Goal: Information Seeking & Learning: Learn about a topic

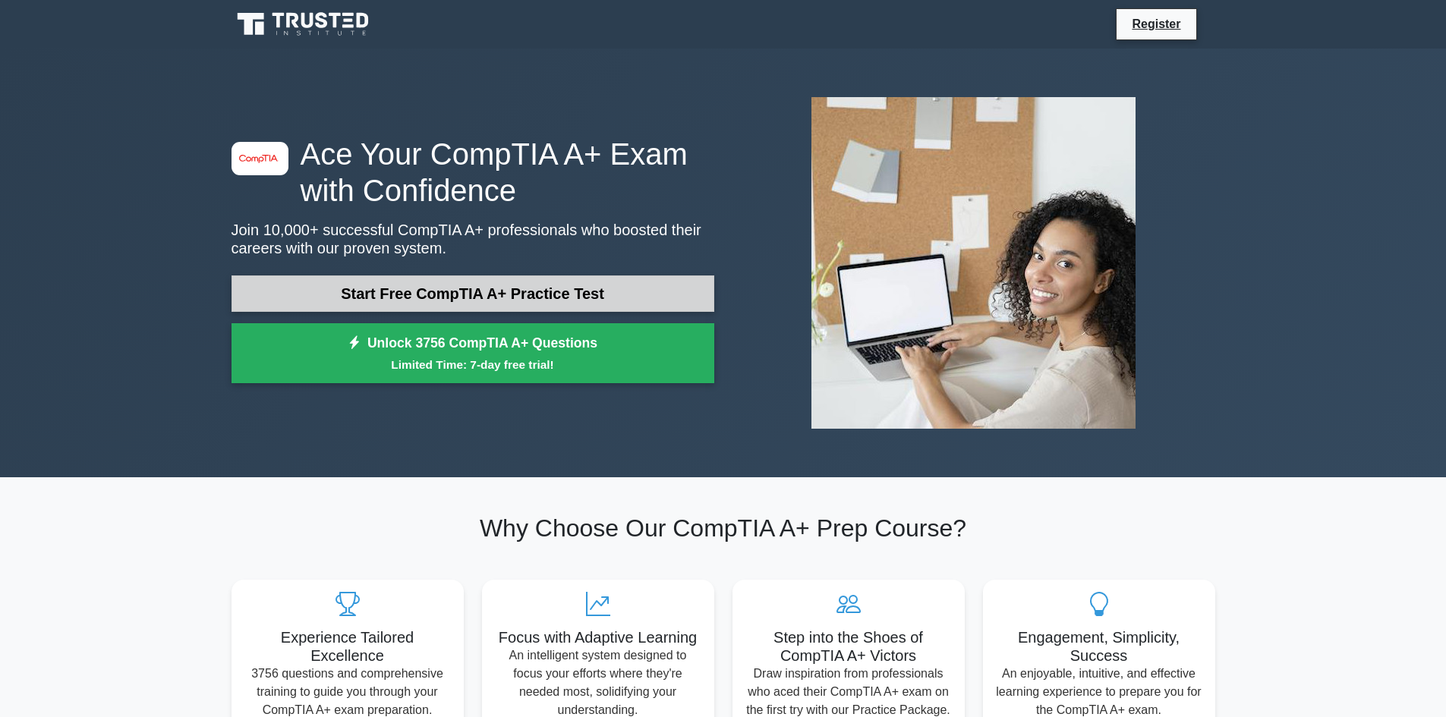
click at [507, 294] on link "Start Free CompTIA A+ Practice Test" at bounding box center [472, 293] width 483 height 36
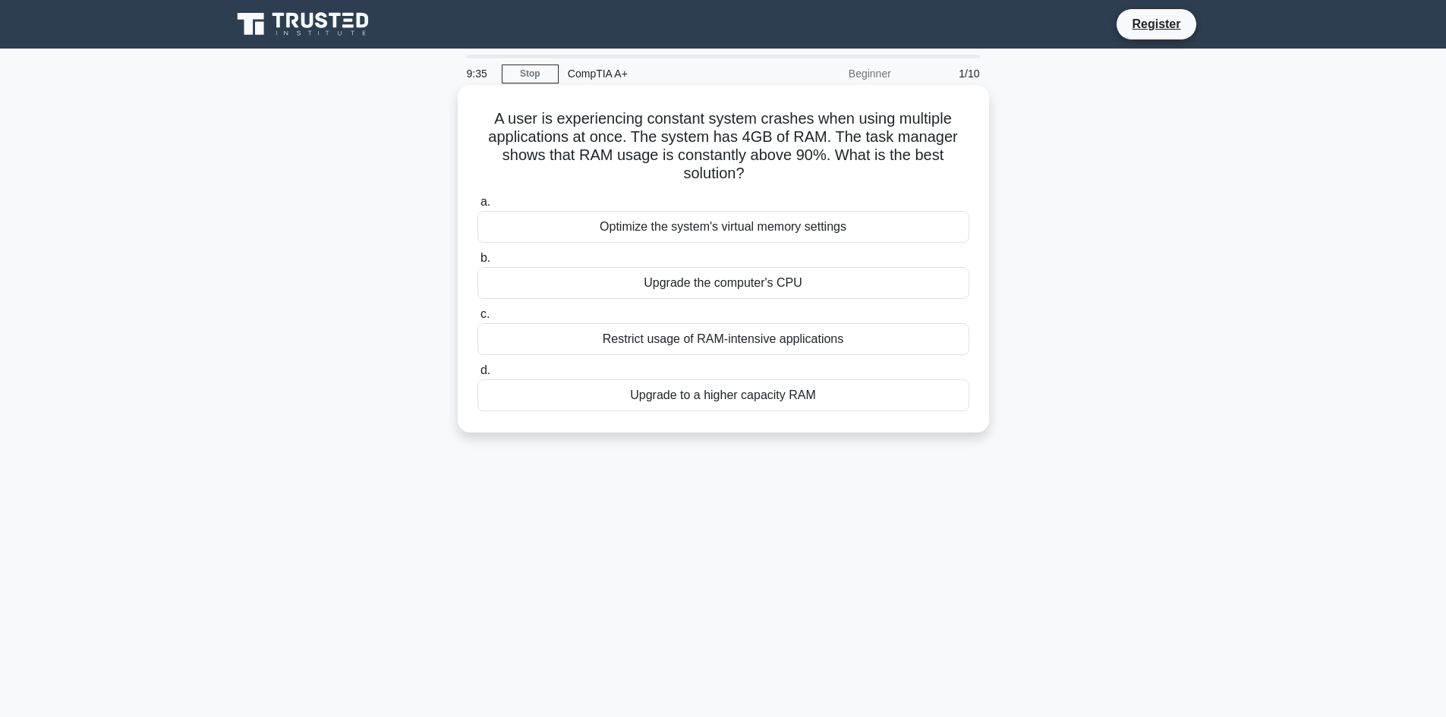
click at [672, 398] on div "Upgrade to a higher capacity RAM" at bounding box center [723, 395] width 492 height 32
click at [477, 376] on input "d. Upgrade to a higher capacity RAM" at bounding box center [477, 371] width 0 height 10
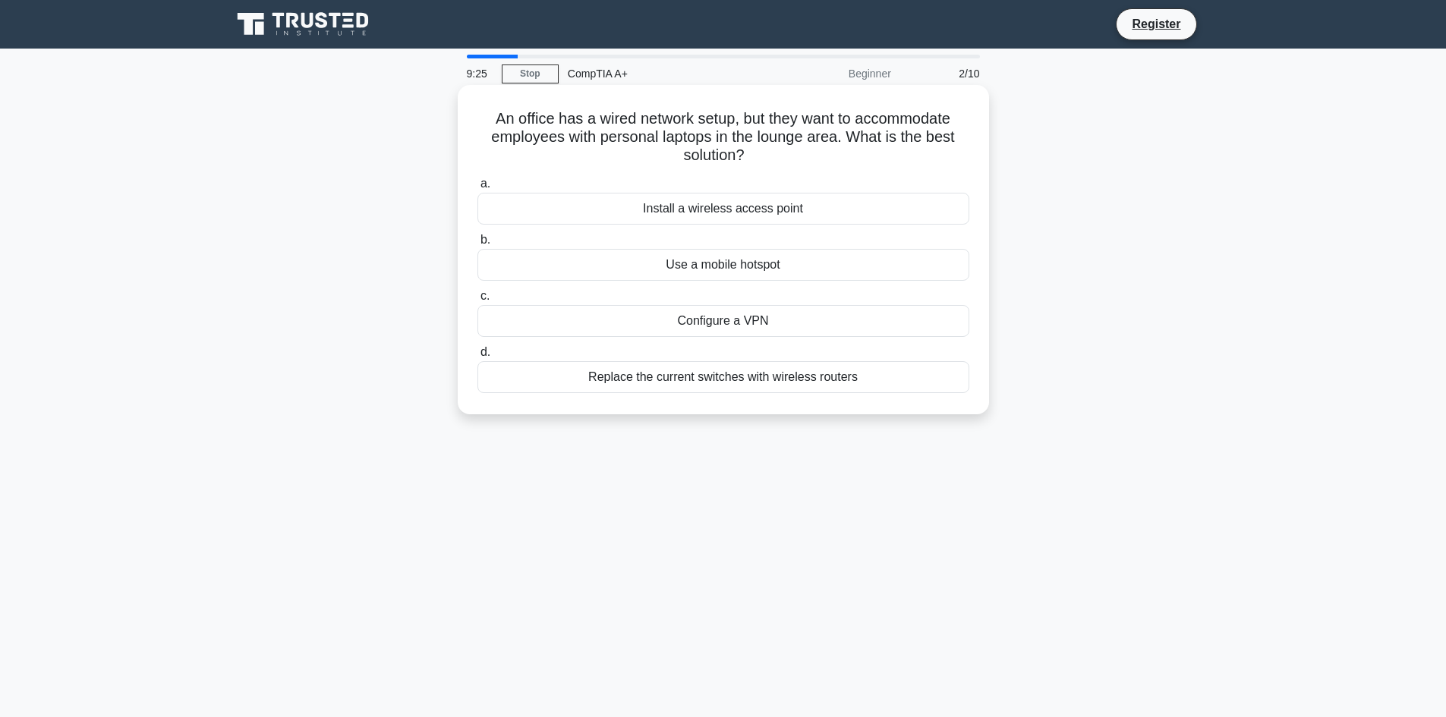
click at [744, 213] on div "Install a wireless access point" at bounding box center [723, 209] width 492 height 32
click at [477, 189] on input "a. Install a wireless access point" at bounding box center [477, 184] width 0 height 10
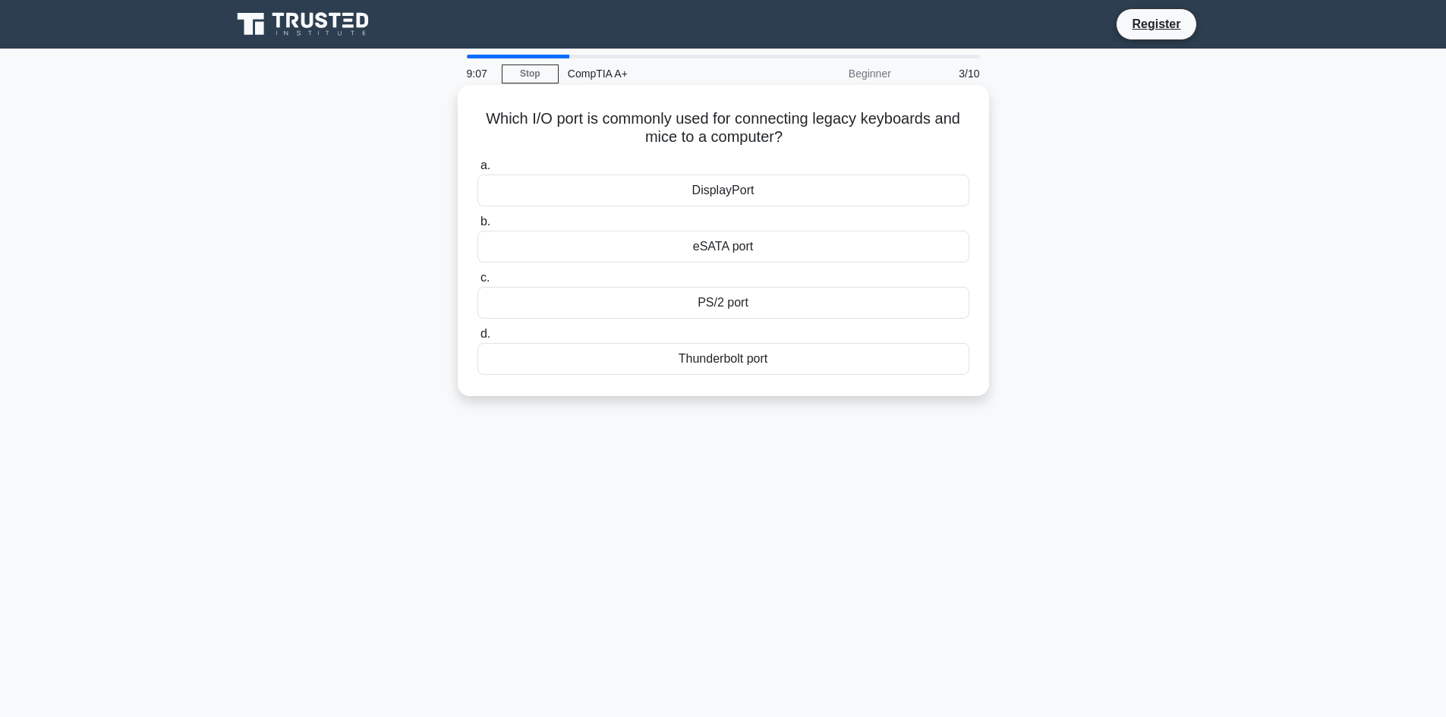
click at [671, 298] on div "PS/2 port" at bounding box center [723, 303] width 492 height 32
click at [477, 283] on input "c. PS/2 port" at bounding box center [477, 278] width 0 height 10
click at [647, 263] on div "CPU throttling" at bounding box center [723, 247] width 492 height 32
click at [477, 227] on input "b. CPU throttling" at bounding box center [477, 222] width 0 height 10
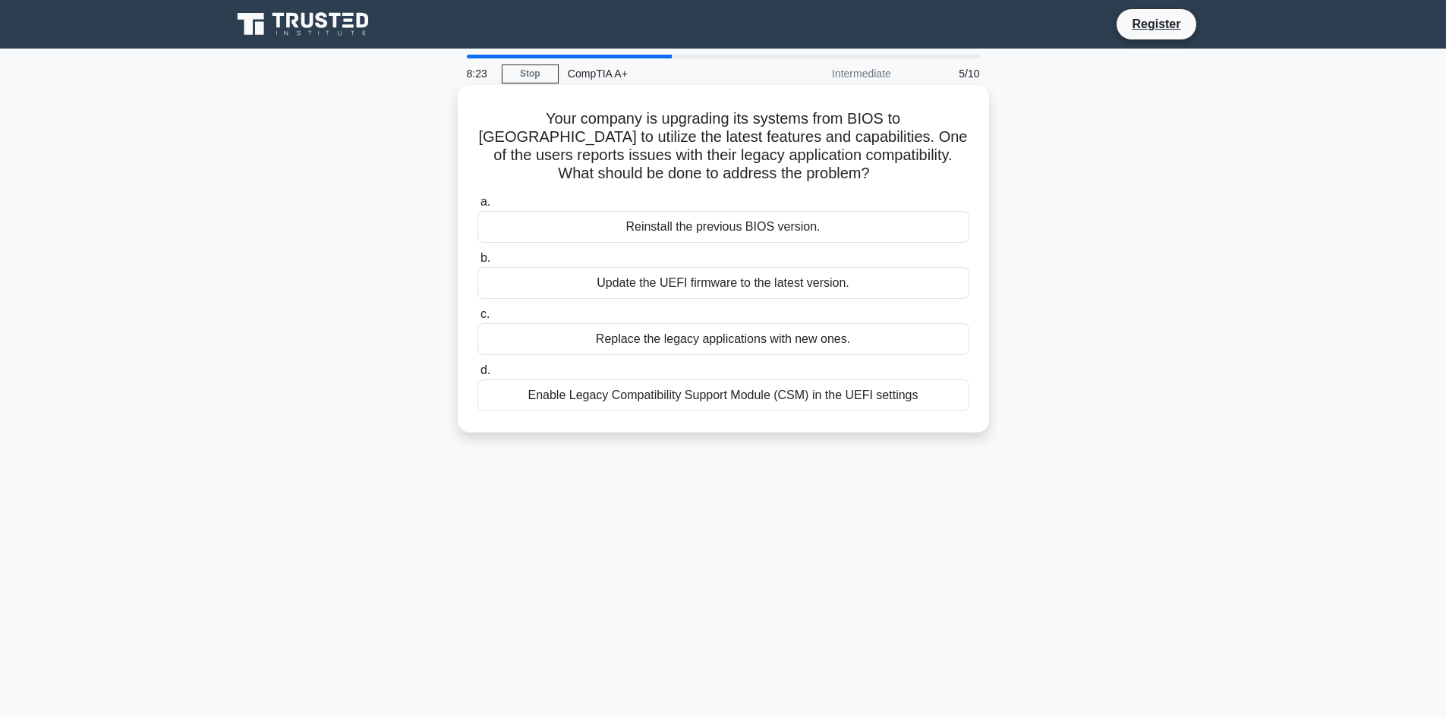
click at [596, 392] on div "Enable Legacy Compatibility Support Module (CSM) in the UEFI settings" at bounding box center [723, 395] width 492 height 32
click at [477, 376] on input "d. Enable Legacy Compatibility Support Module (CSM) in the UEFI settings" at bounding box center [477, 371] width 0 height 10
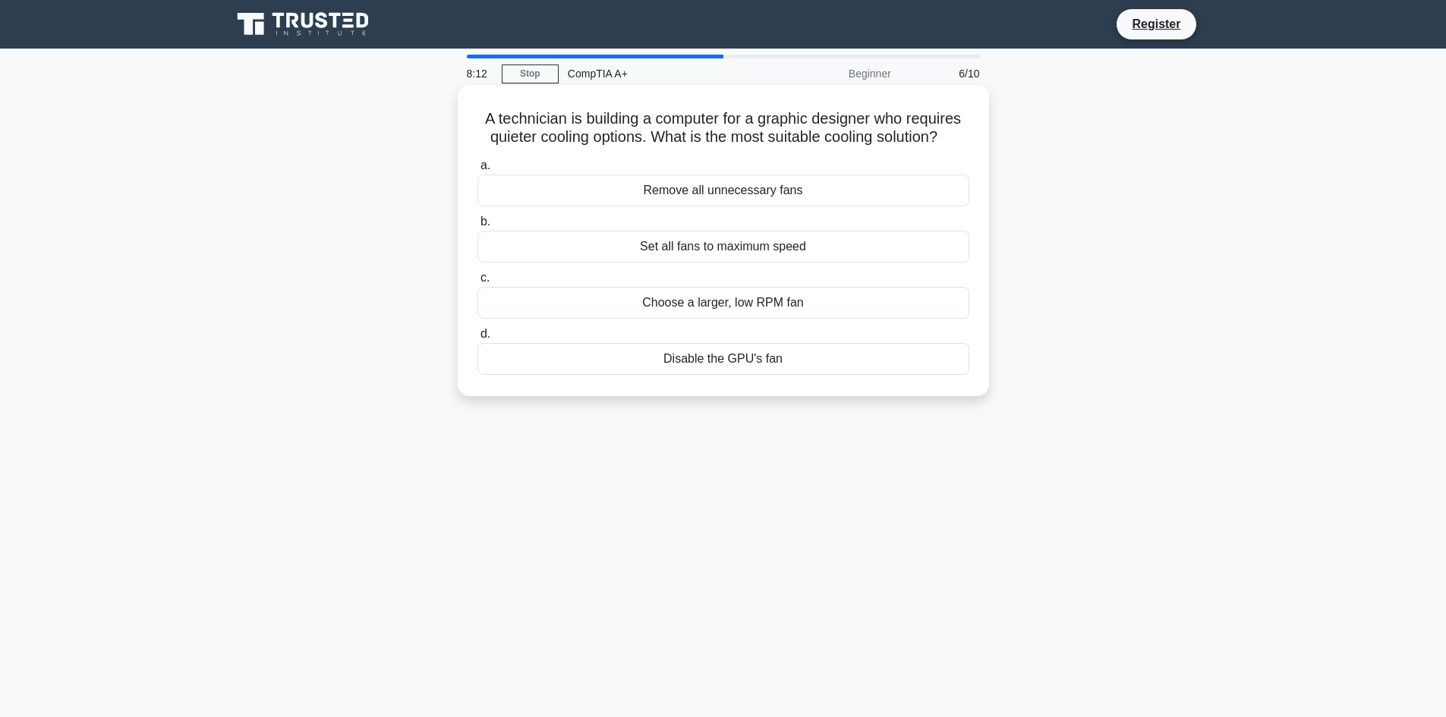
click at [571, 296] on div "Choose a larger, low RPM fan" at bounding box center [723, 303] width 492 height 32
click at [477, 283] on input "c. Choose a larger, low RPM fan" at bounding box center [477, 278] width 0 height 10
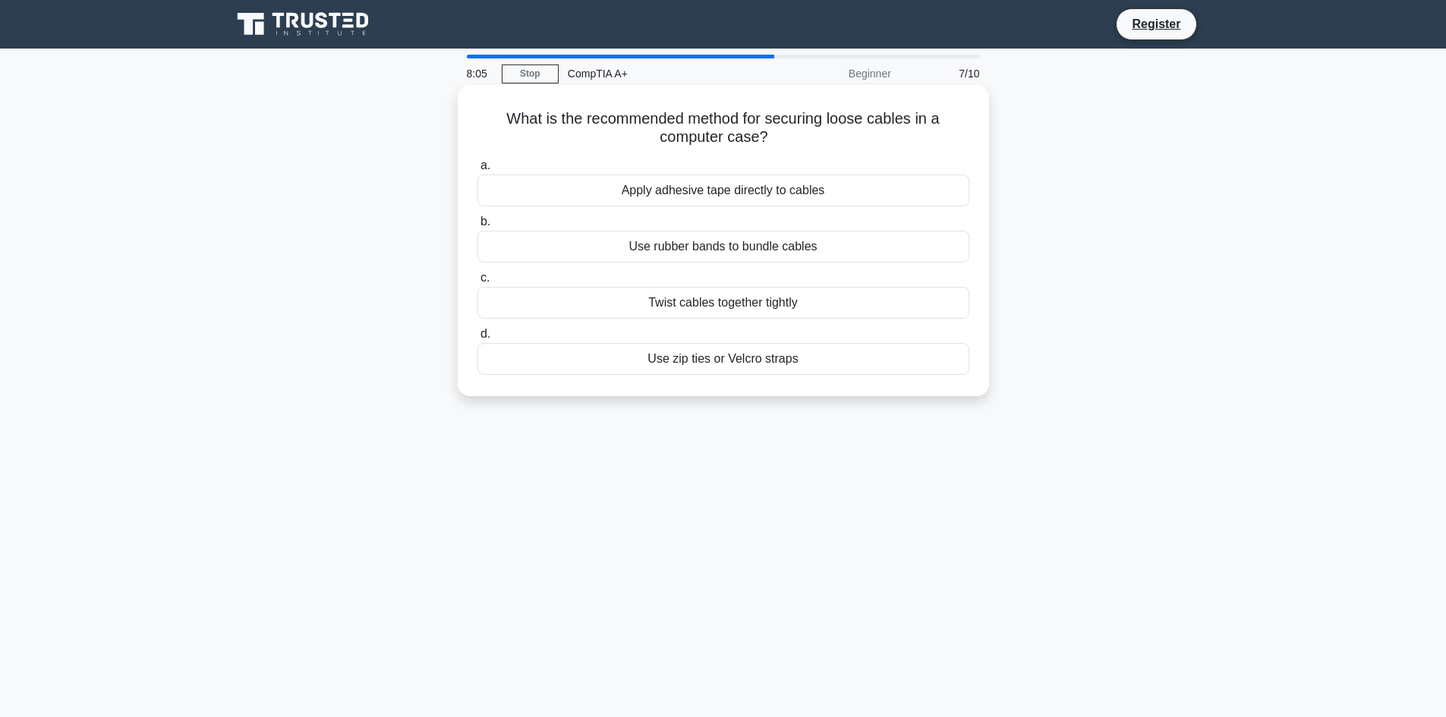
click at [612, 362] on div "Use zip ties or Velcro straps" at bounding box center [723, 359] width 492 height 32
click at [477, 339] on input "d. Use zip ties or Velcro straps" at bounding box center [477, 334] width 0 height 10
click at [605, 247] on div "Update the BIOS/UEFI firmware" at bounding box center [723, 247] width 492 height 32
click at [477, 227] on input "b. Update the BIOS/UEFI firmware" at bounding box center [477, 222] width 0 height 10
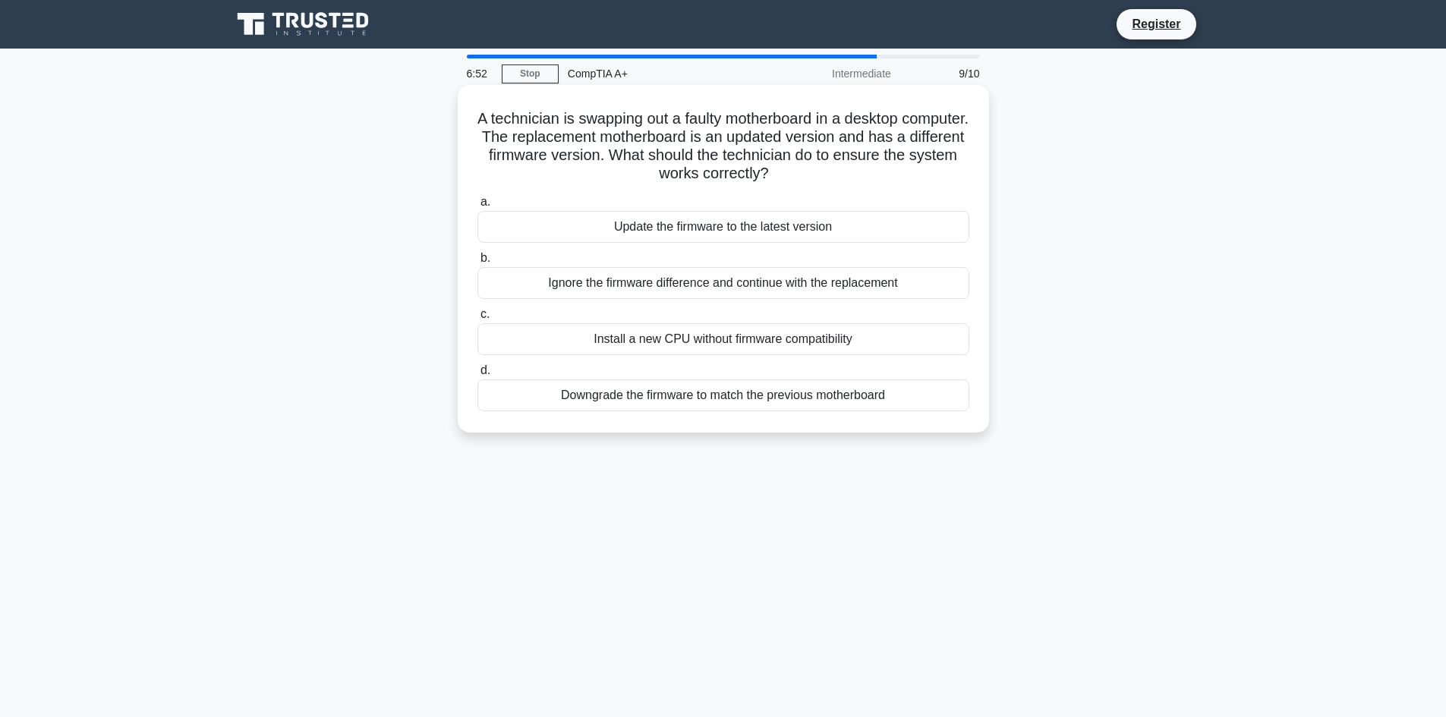
click at [793, 235] on div "Update the firmware to the latest version" at bounding box center [723, 227] width 492 height 32
click at [477, 207] on input "a. Update the firmware to the latest version" at bounding box center [477, 202] width 0 height 10
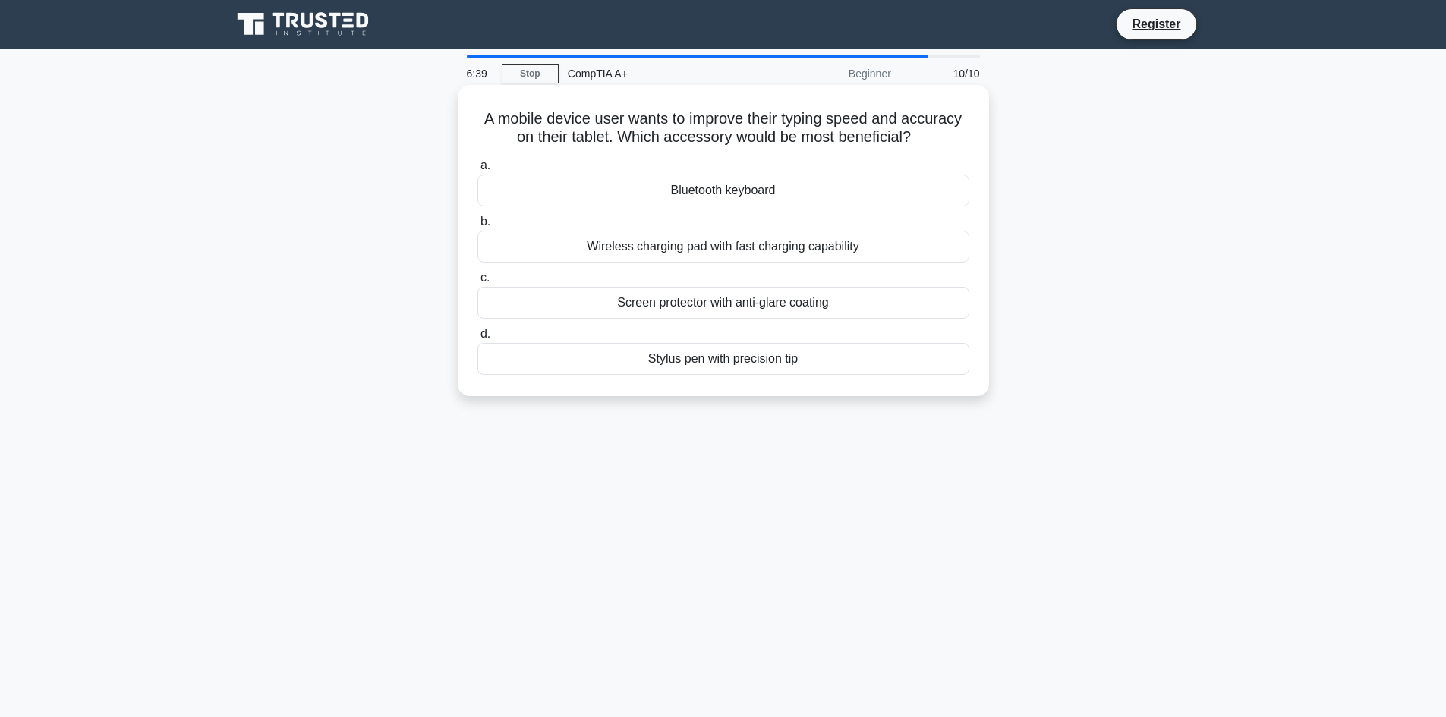
click at [703, 198] on div "Bluetooth keyboard" at bounding box center [723, 191] width 492 height 32
click at [477, 171] on input "a. Bluetooth keyboard" at bounding box center [477, 166] width 0 height 10
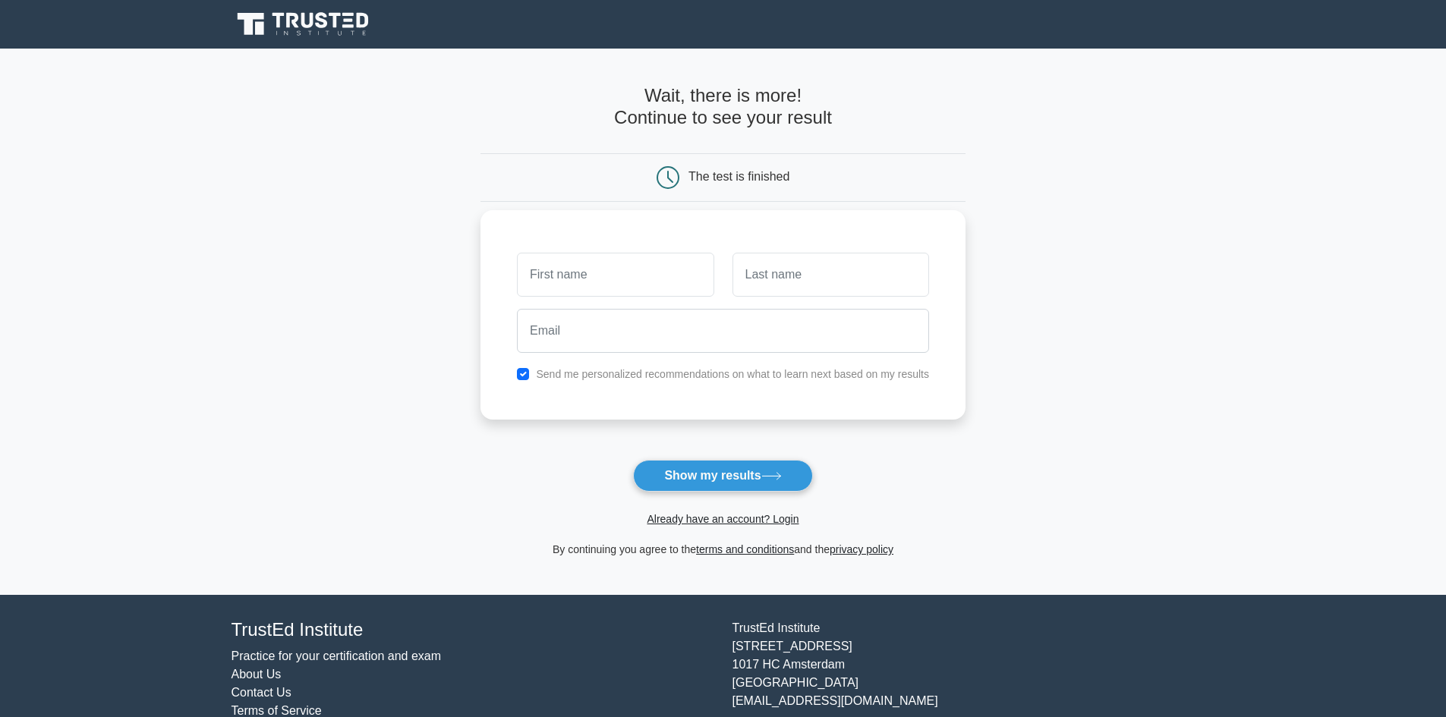
click at [587, 290] on input "text" at bounding box center [615, 275] width 197 height 44
click at [687, 467] on button "Show my results" at bounding box center [722, 476] width 179 height 32
type input "ed"
click at [754, 467] on button "Show my results" at bounding box center [722, 476] width 179 height 32
type input "ed"
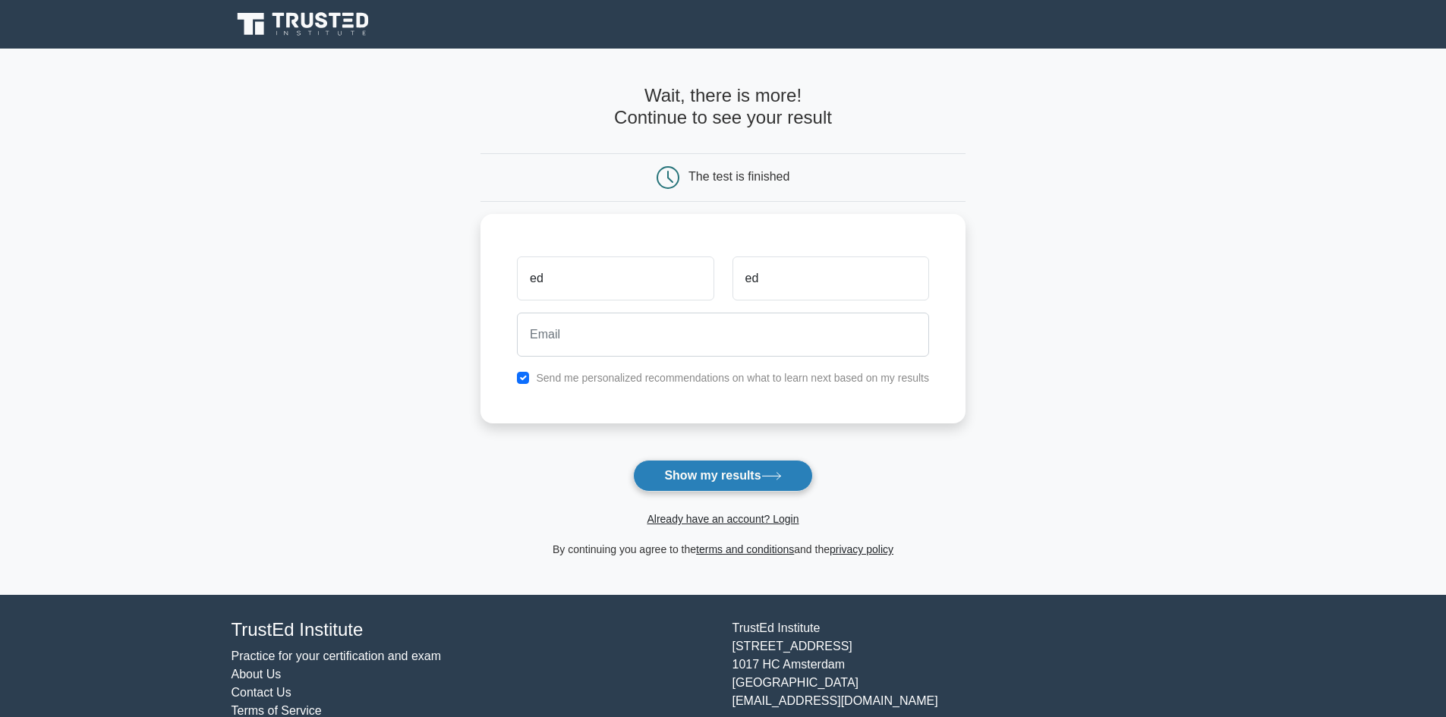
click at [713, 472] on button "Show my results" at bounding box center [722, 476] width 179 height 32
click at [713, 478] on button "Show my results" at bounding box center [722, 476] width 179 height 32
click at [591, 376] on label "Send me personalized recommendations on what to learn next based on my results" at bounding box center [732, 374] width 393 height 12
click at [733, 474] on button "Show my results" at bounding box center [722, 476] width 179 height 32
click at [522, 374] on input "checkbox" at bounding box center [523, 374] width 12 height 12
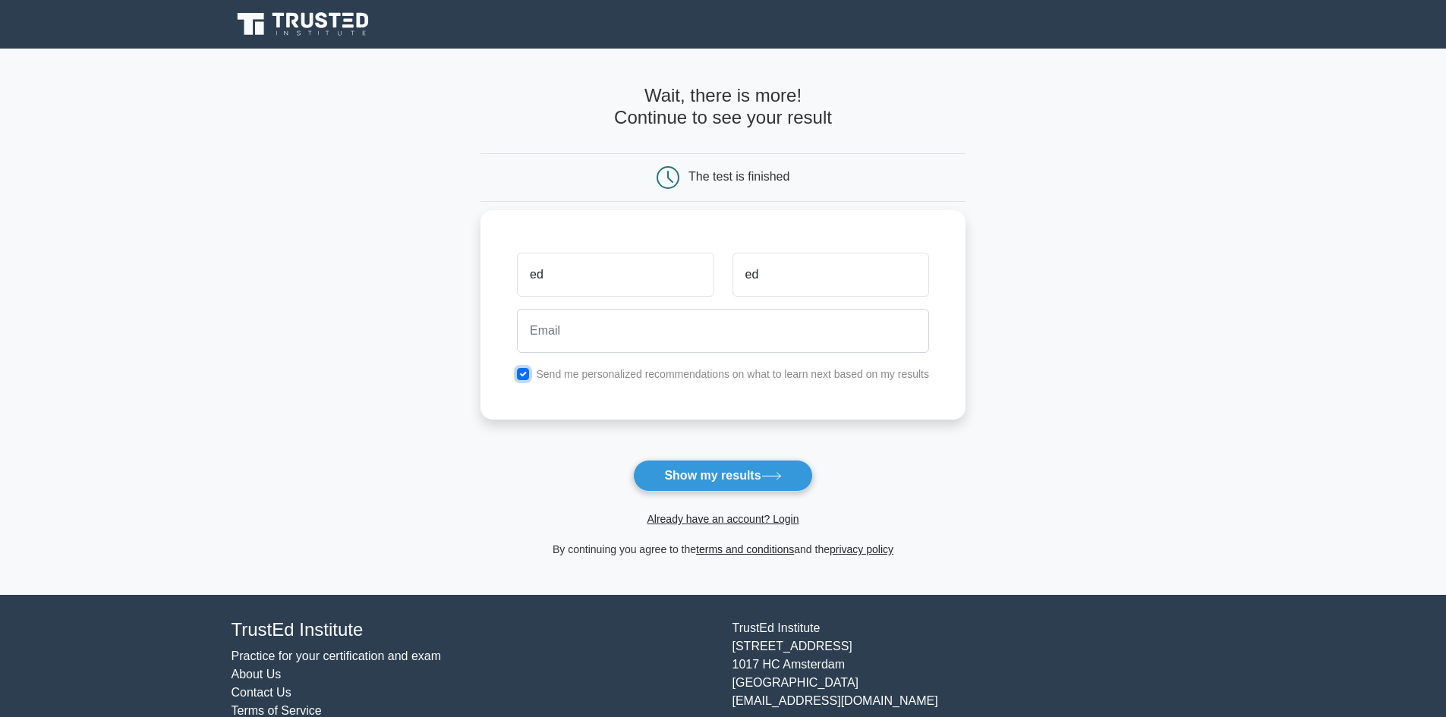
checkbox input "false"
click at [707, 473] on button "Show my results" at bounding box center [722, 476] width 179 height 32
click at [694, 328] on input "email" at bounding box center [723, 331] width 412 height 44
type input "nakalevue@gmail.com"
click at [719, 475] on button "Show my results" at bounding box center [722, 476] width 179 height 32
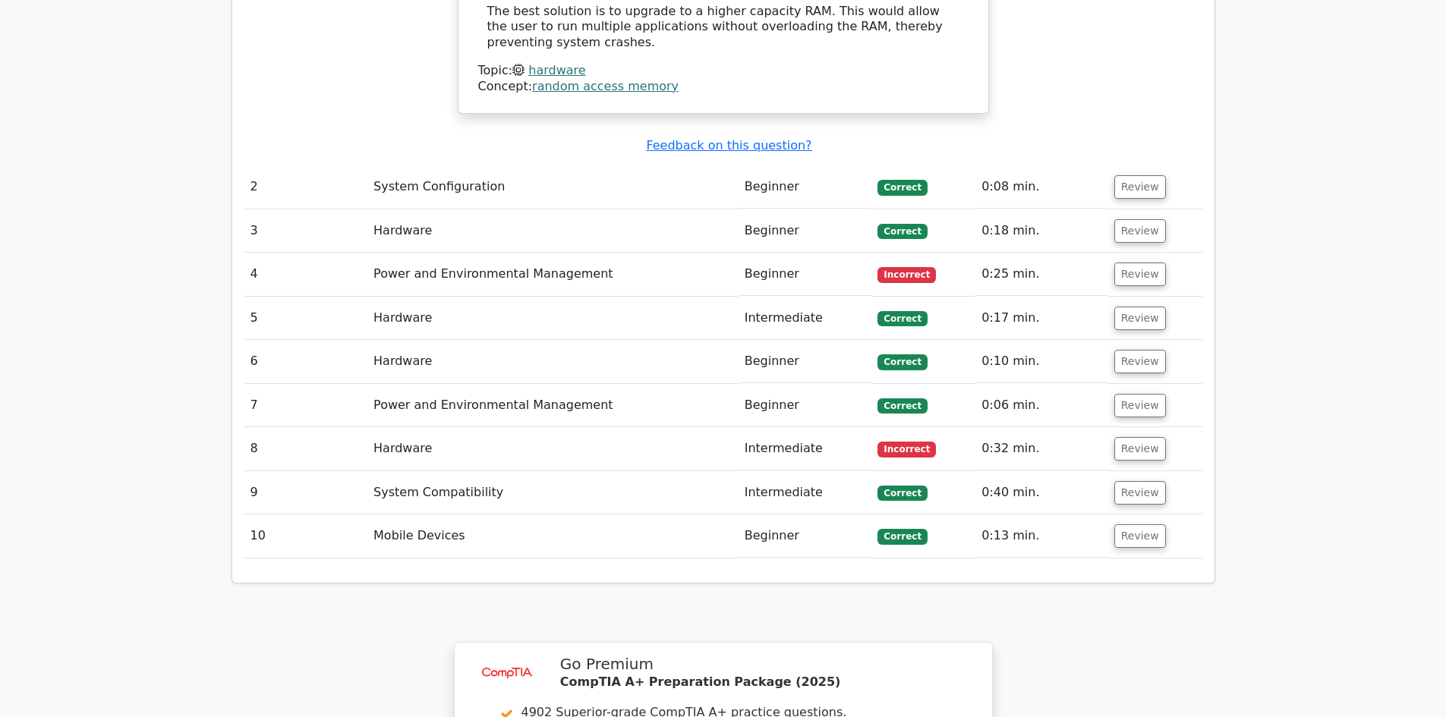
scroll to position [1594, 0]
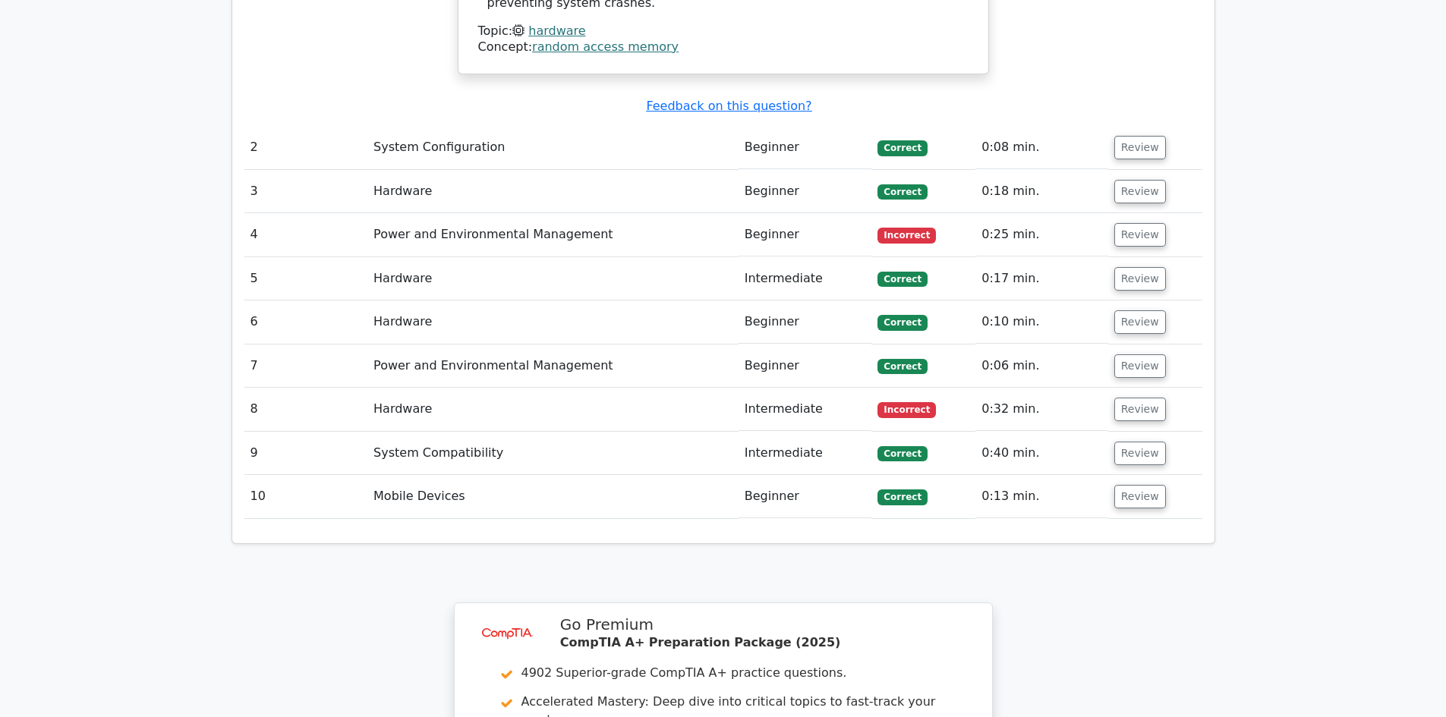
click at [617, 213] on td "Power and Environmental Management" at bounding box center [552, 234] width 371 height 43
click at [889, 228] on span "Incorrect" at bounding box center [906, 235] width 58 height 15
click at [740, 126] on td "Beginner" at bounding box center [805, 147] width 134 height 43
click at [1135, 136] on button "Review" at bounding box center [1140, 148] width 52 height 24
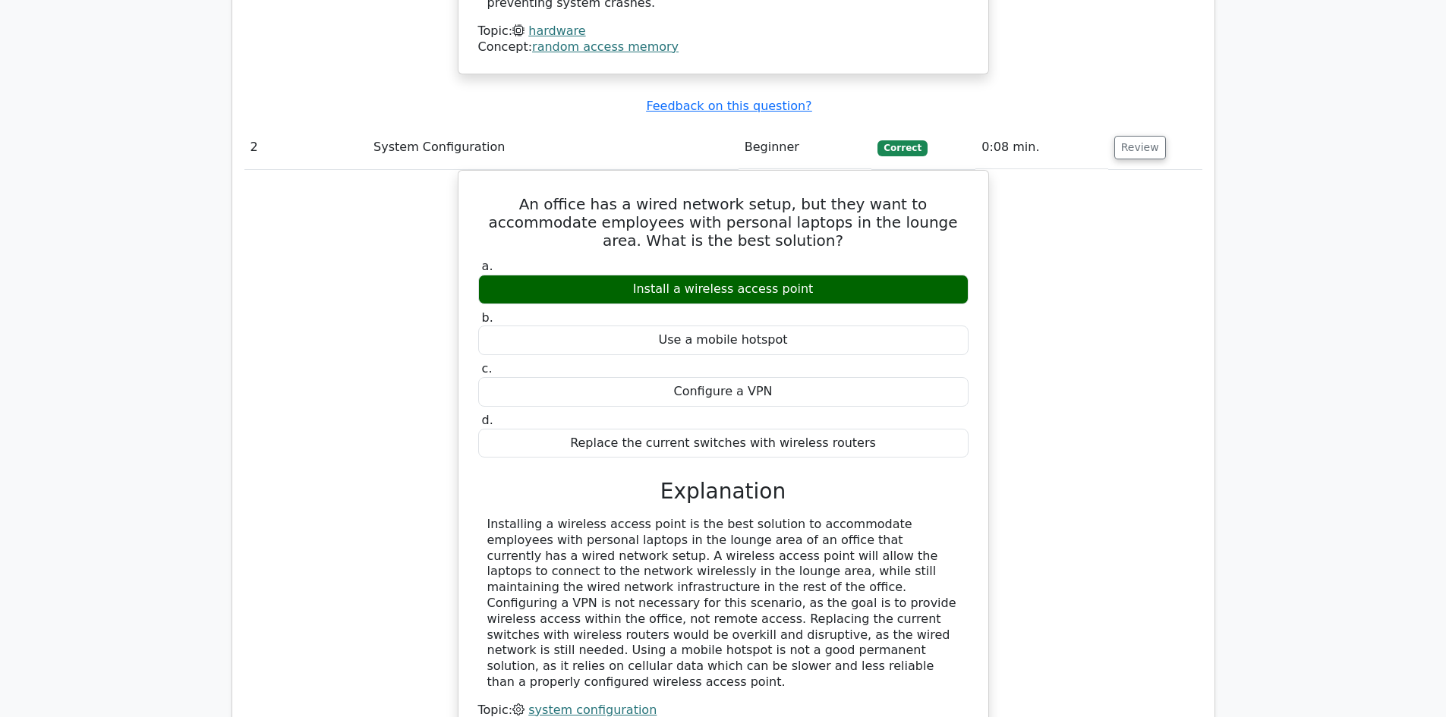
scroll to position [2125, 0]
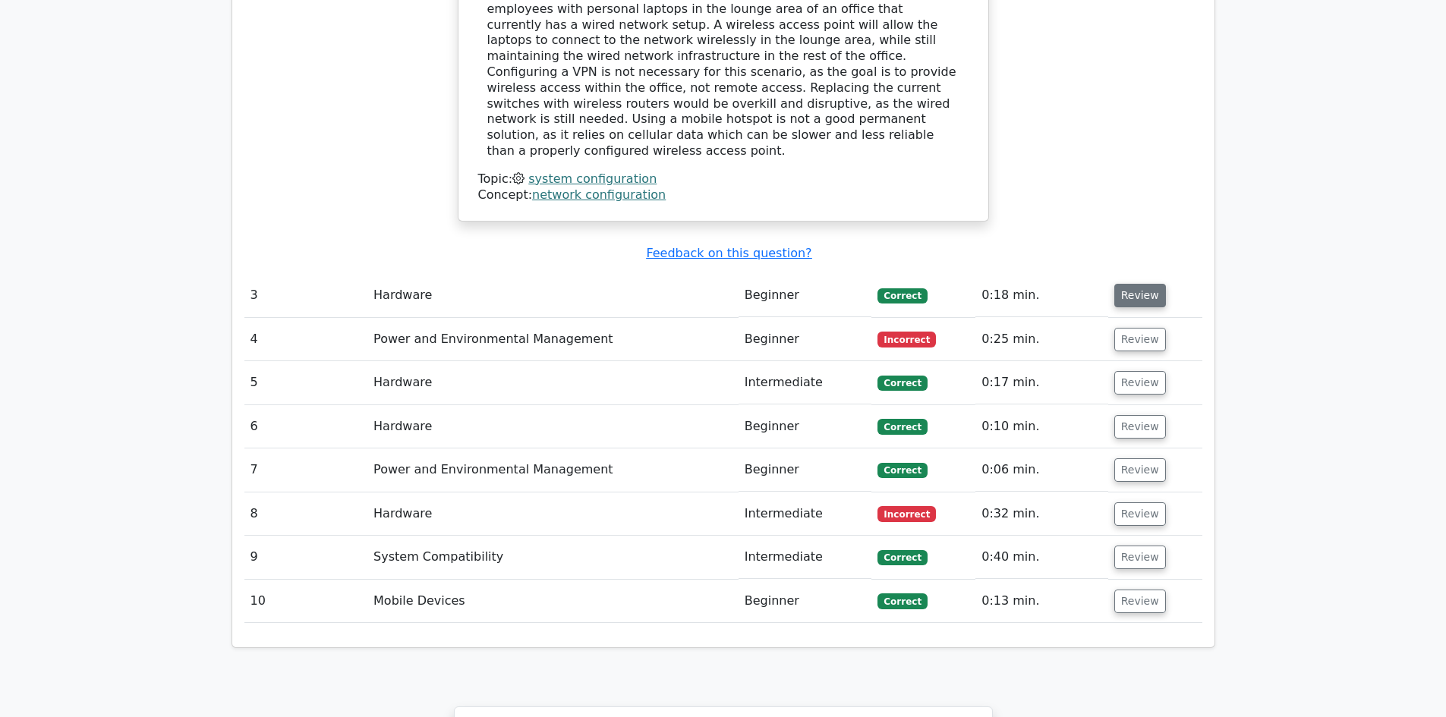
click at [1150, 284] on button "Review" at bounding box center [1140, 296] width 52 height 24
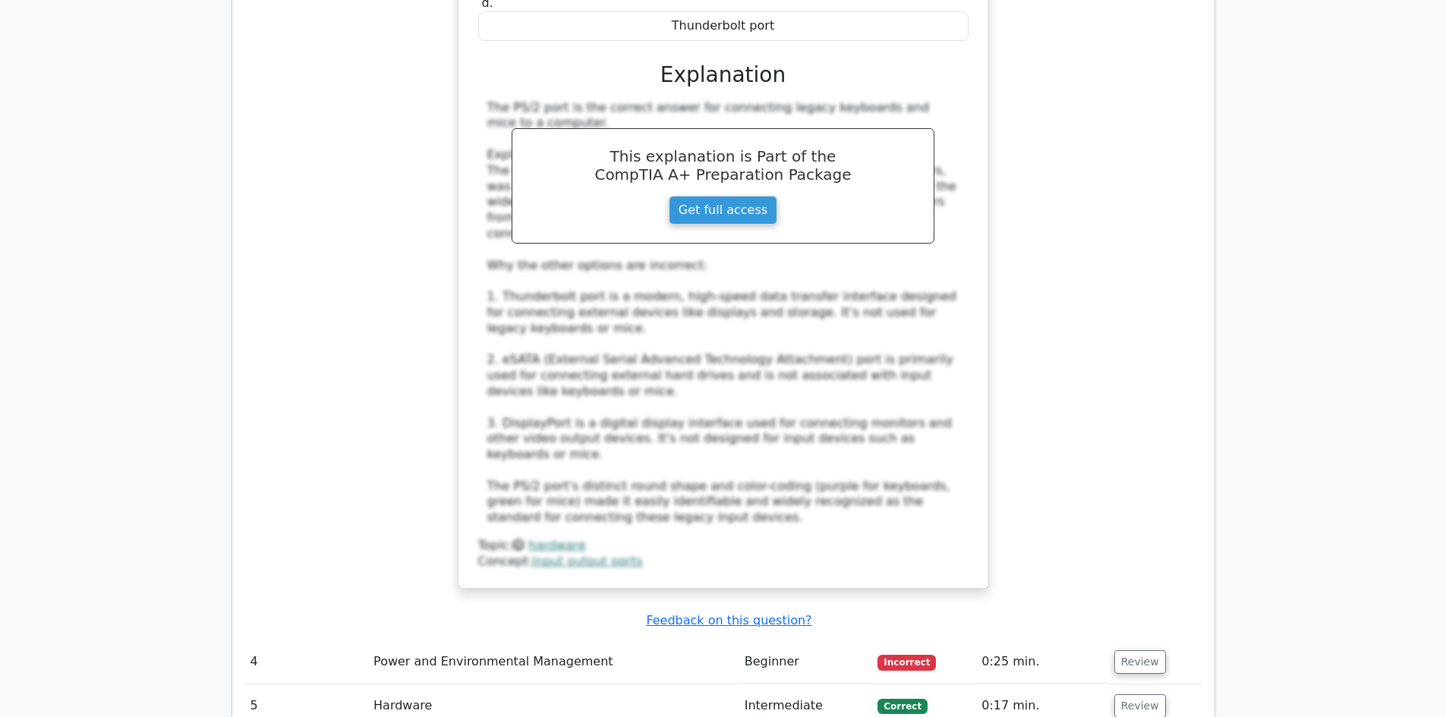
scroll to position [2960, 0]
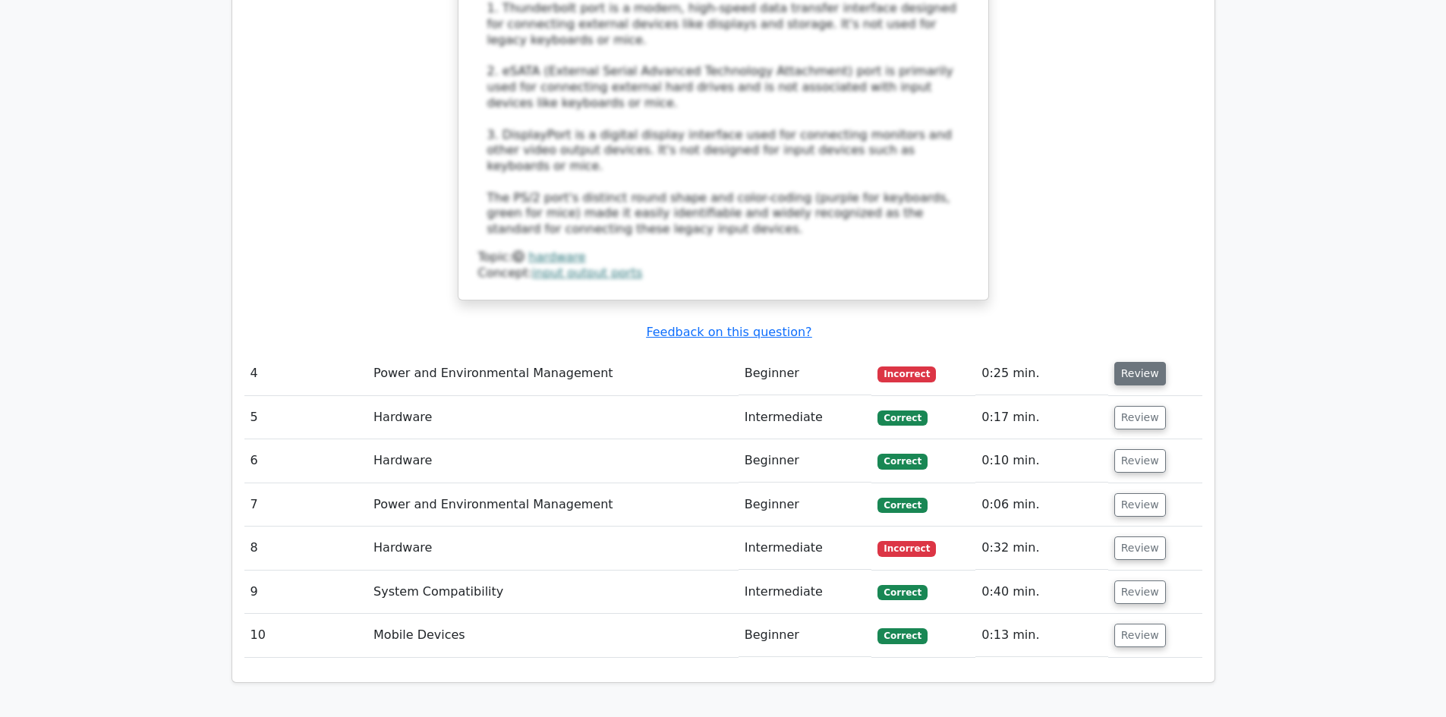
click at [1140, 362] on button "Review" at bounding box center [1140, 374] width 52 height 24
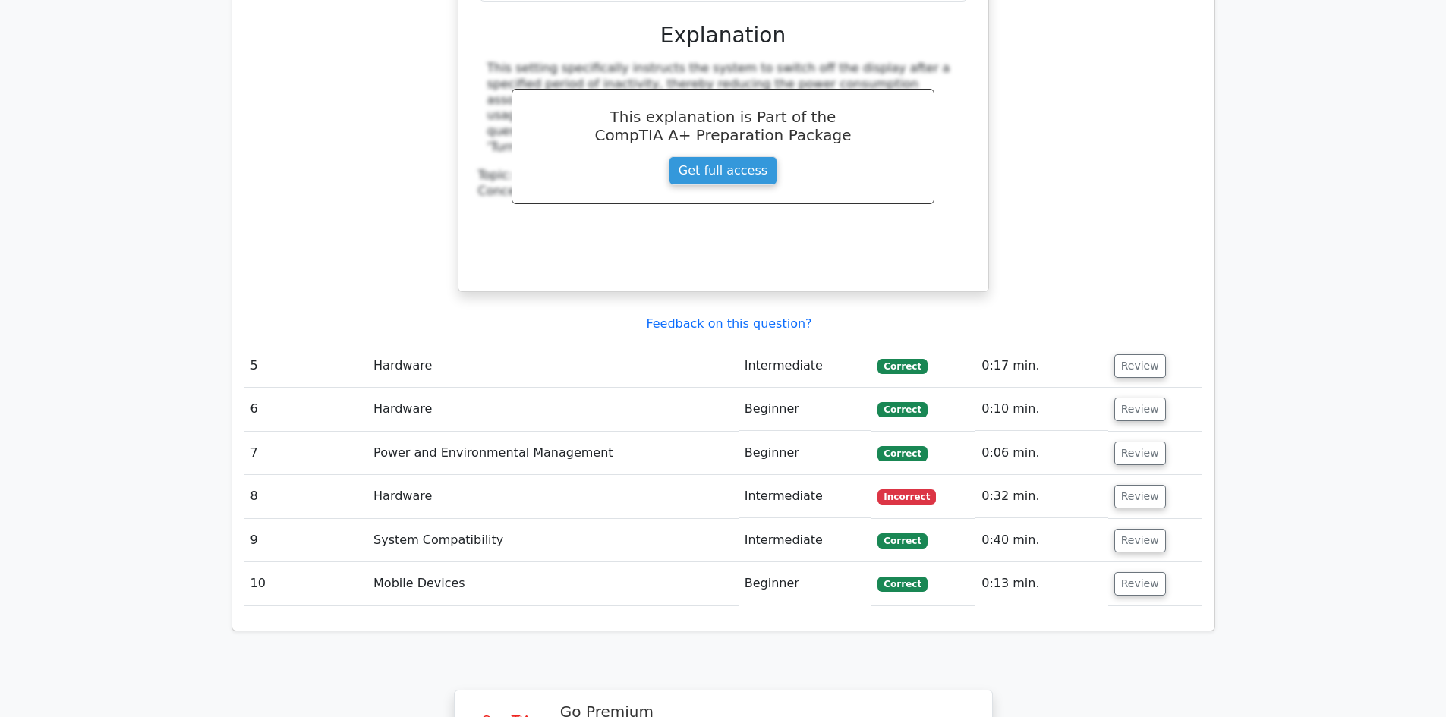
scroll to position [3643, 0]
click at [1128, 484] on button "Review" at bounding box center [1140, 496] width 52 height 24
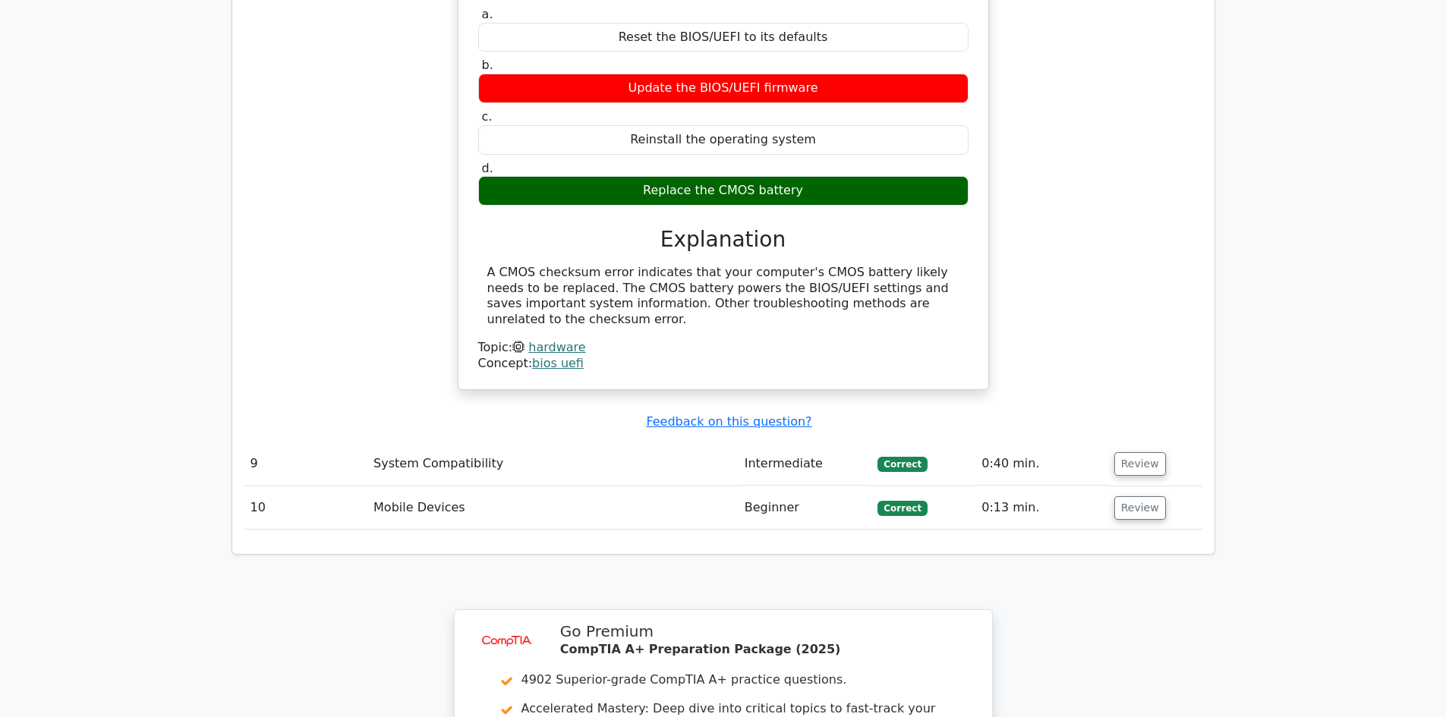
scroll to position [4616, 0]
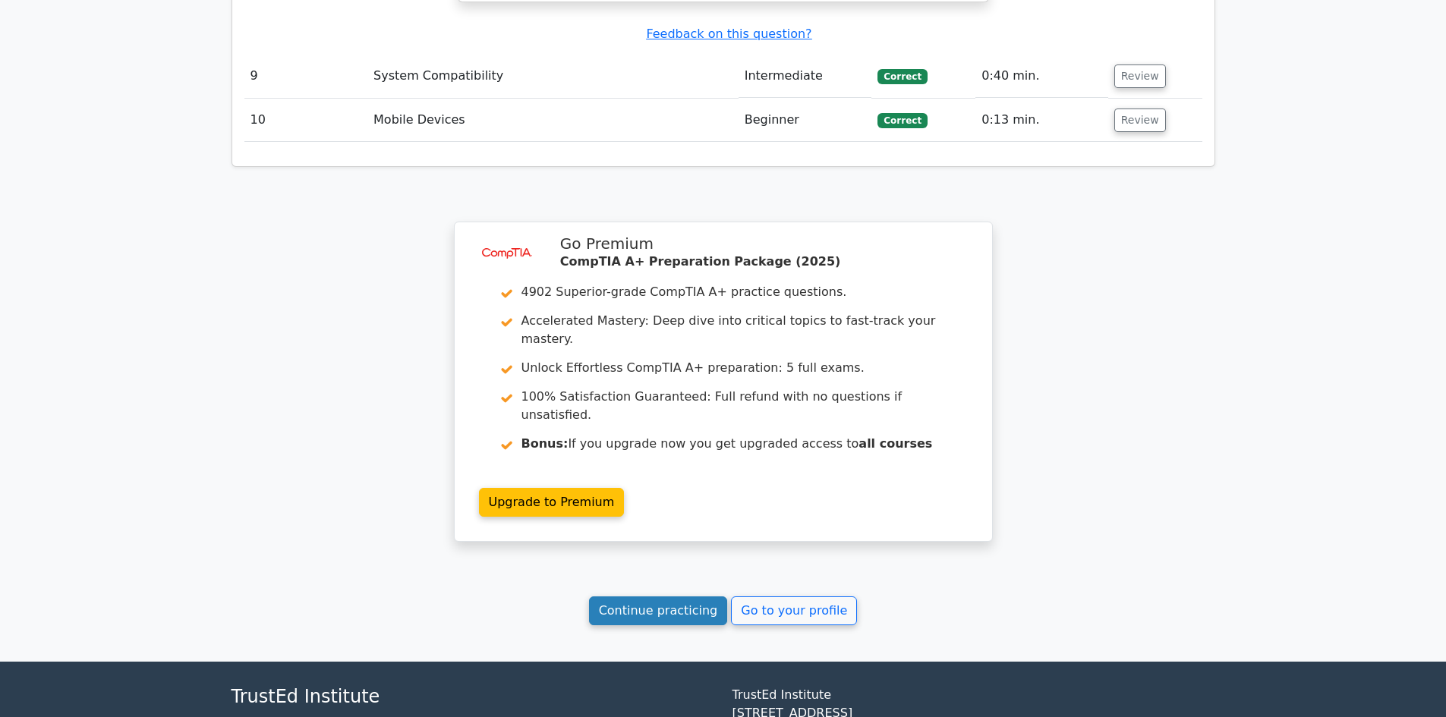
click at [701, 596] on link "Continue practicing" at bounding box center [658, 610] width 139 height 29
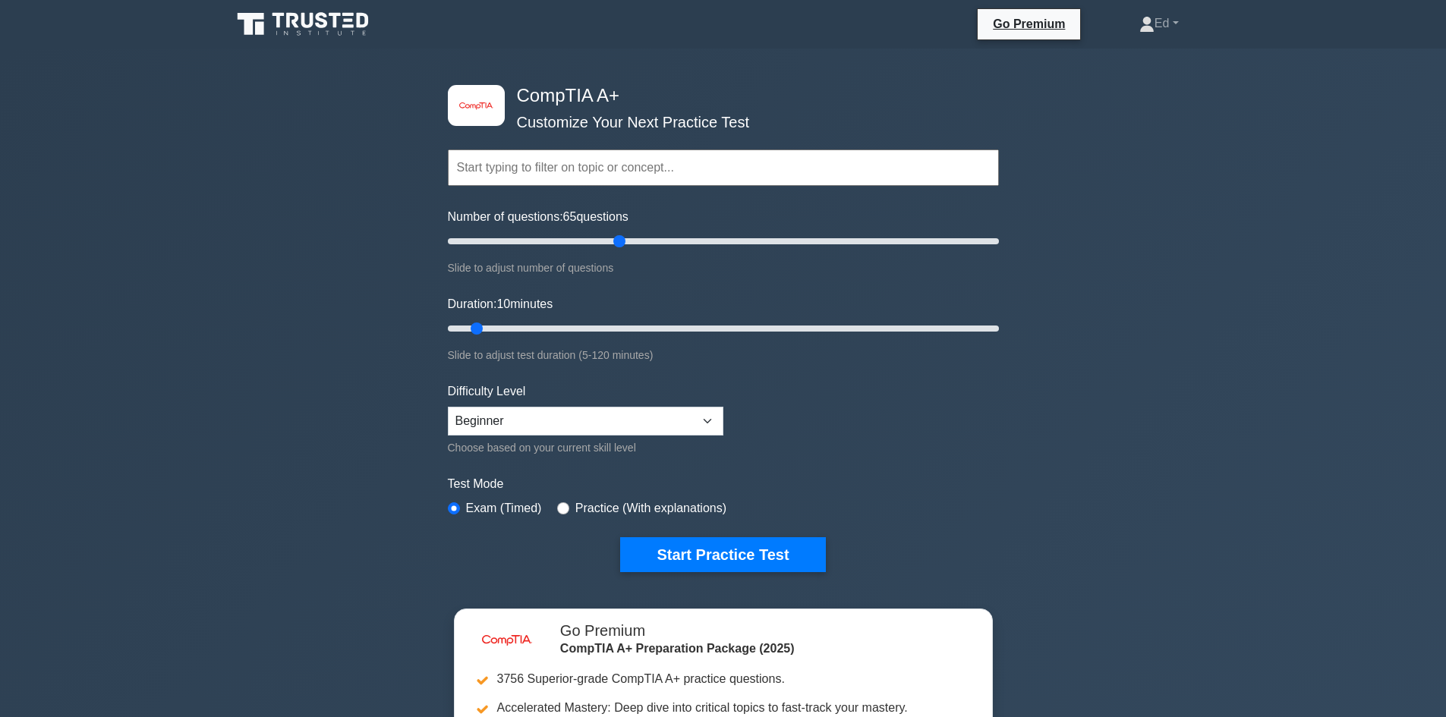
drag, startPoint x: 606, startPoint y: 237, endPoint x: 625, endPoint y: 234, distance: 20.0
click at [625, 234] on input "Number of questions: 65 questions" at bounding box center [723, 241] width 551 height 18
type input "15"
click at [481, 240] on input "Number of questions: 15 questions" at bounding box center [723, 241] width 551 height 18
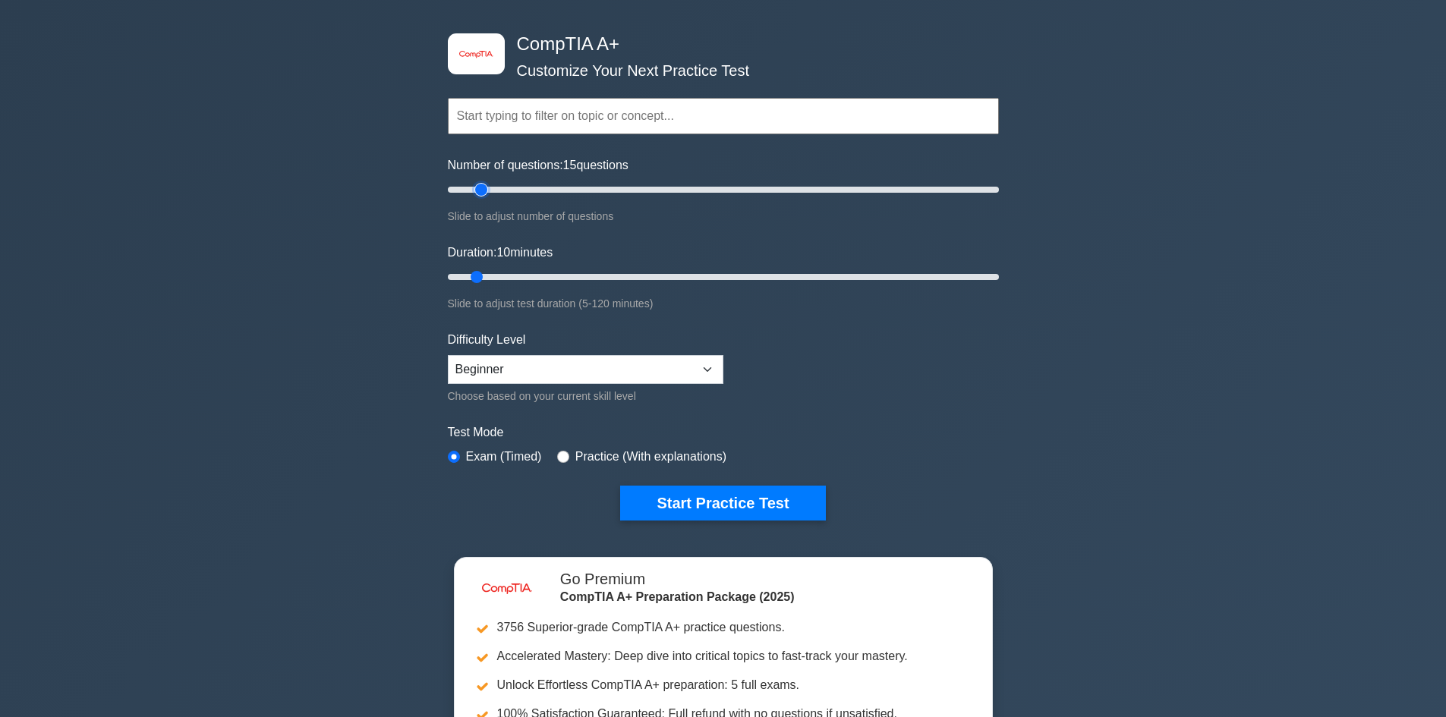
scroll to position [152, 0]
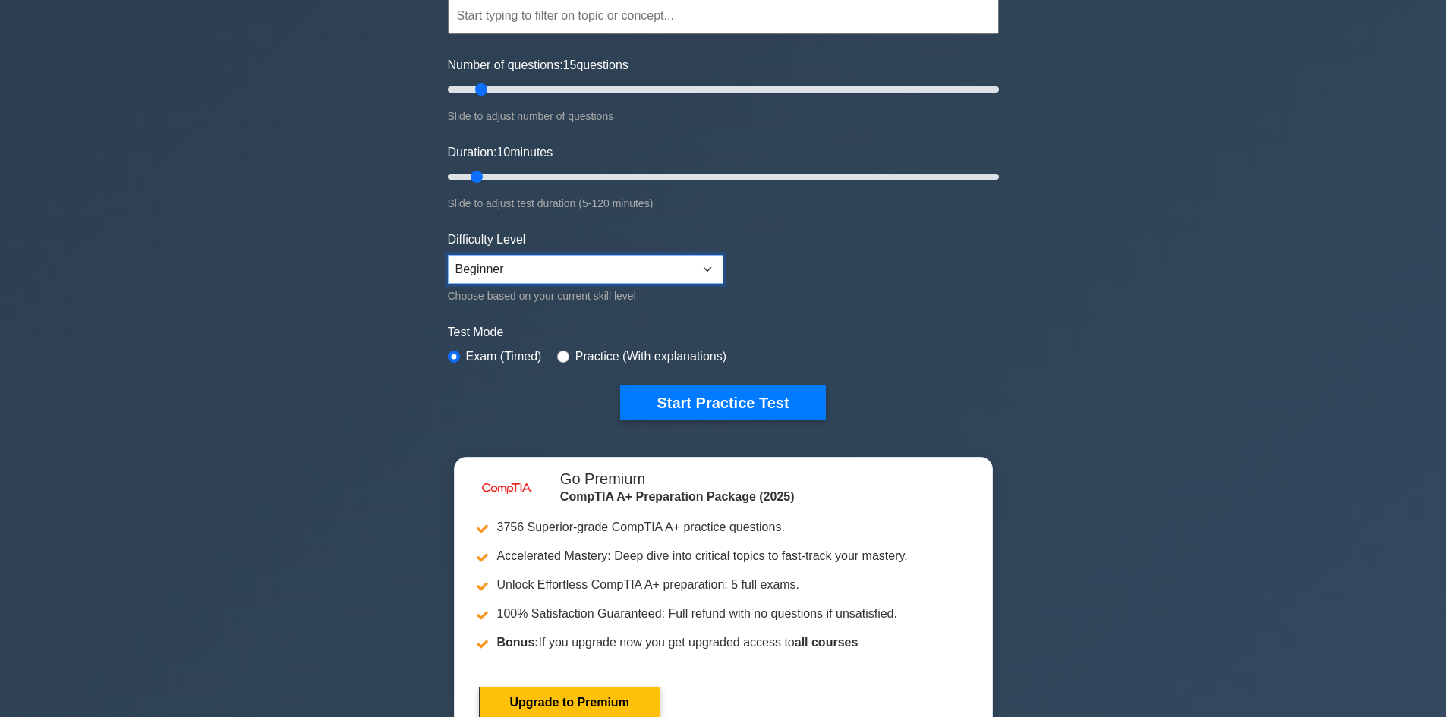
click at [609, 260] on select "Beginner Intermediate Expert" at bounding box center [585, 269] width 275 height 29
select select "expert"
click at [448, 255] on select "Beginner Intermediate Expert" at bounding box center [585, 269] width 275 height 29
click at [645, 401] on button "Start Practice Test" at bounding box center [722, 403] width 205 height 35
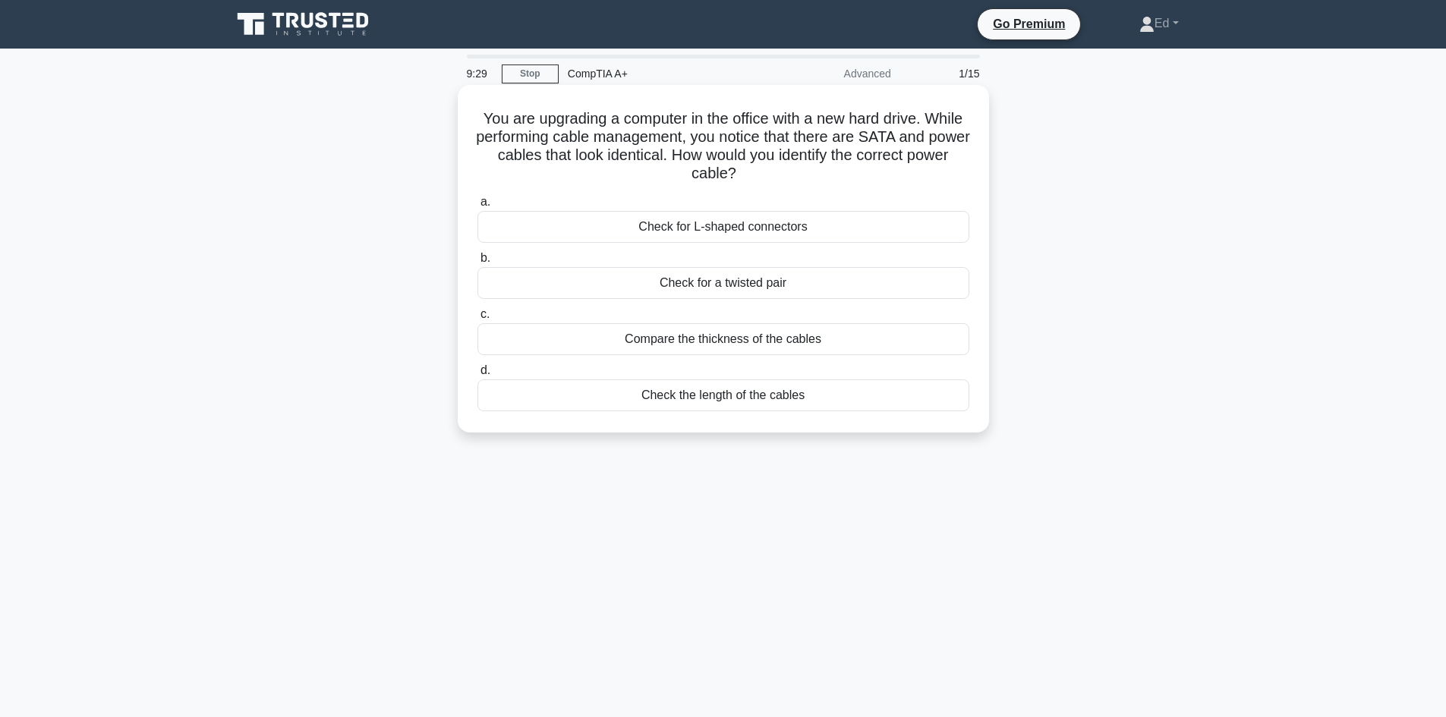
click at [789, 225] on div "Check for L-shaped connectors" at bounding box center [723, 227] width 492 height 32
click at [477, 207] on input "a. Check for L-shaped connectors" at bounding box center [477, 202] width 0 height 10
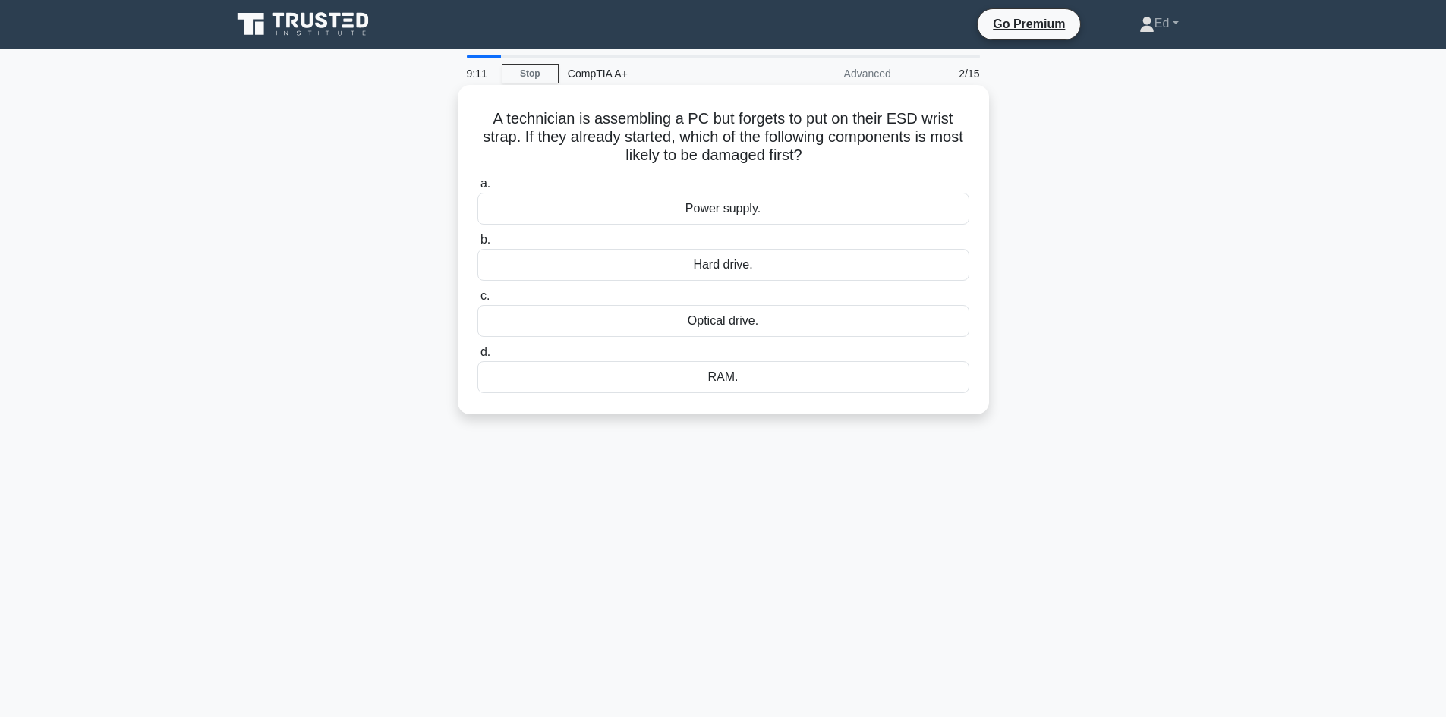
click at [621, 325] on div "Optical drive." at bounding box center [723, 321] width 492 height 32
click at [477, 301] on input "c. Optical drive." at bounding box center [477, 296] width 0 height 10
click at [615, 311] on div "RAID 0" at bounding box center [723, 321] width 492 height 32
click at [477, 301] on input "c. RAID 0" at bounding box center [477, 296] width 0 height 10
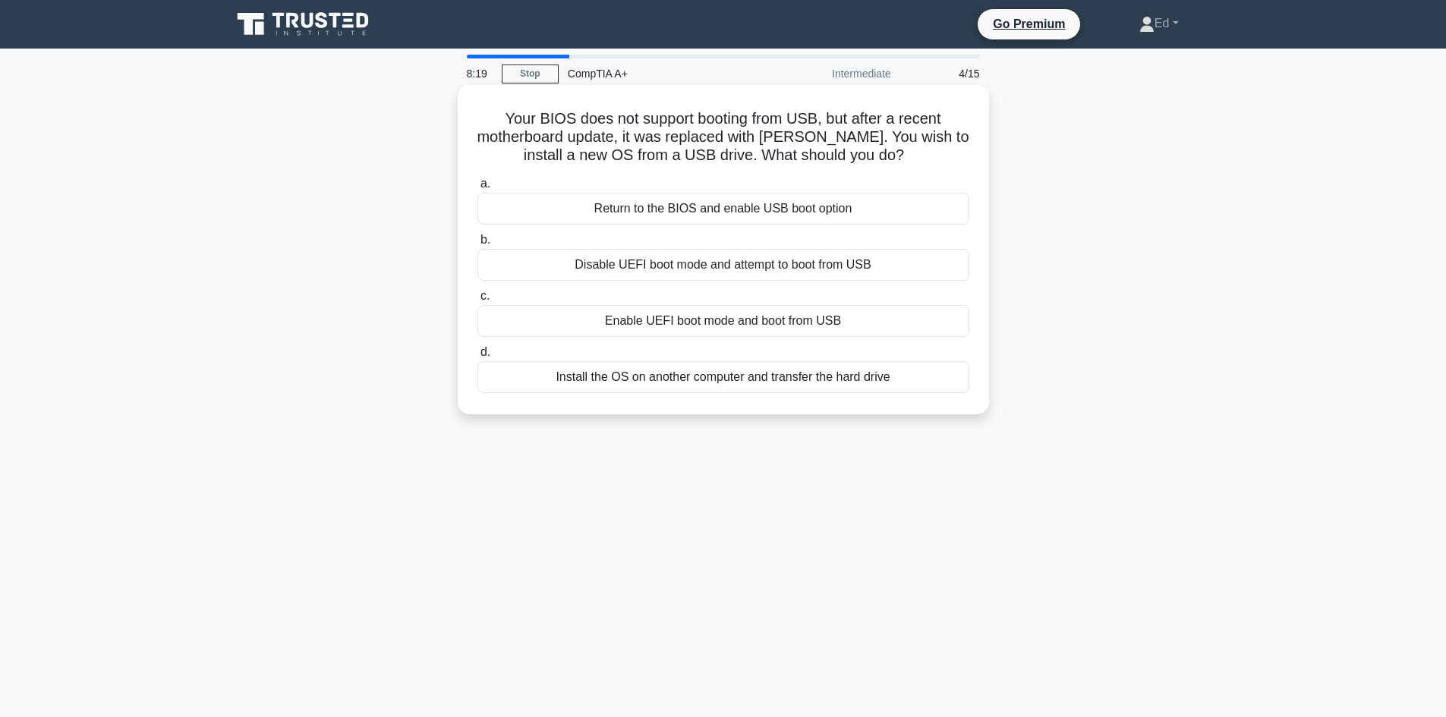
click at [626, 369] on div "Install the OS on another computer and transfer the hard drive" at bounding box center [723, 377] width 492 height 32
click at [477, 357] on input "d. Install the OS on another computer and transfer the hard drive" at bounding box center [477, 353] width 0 height 10
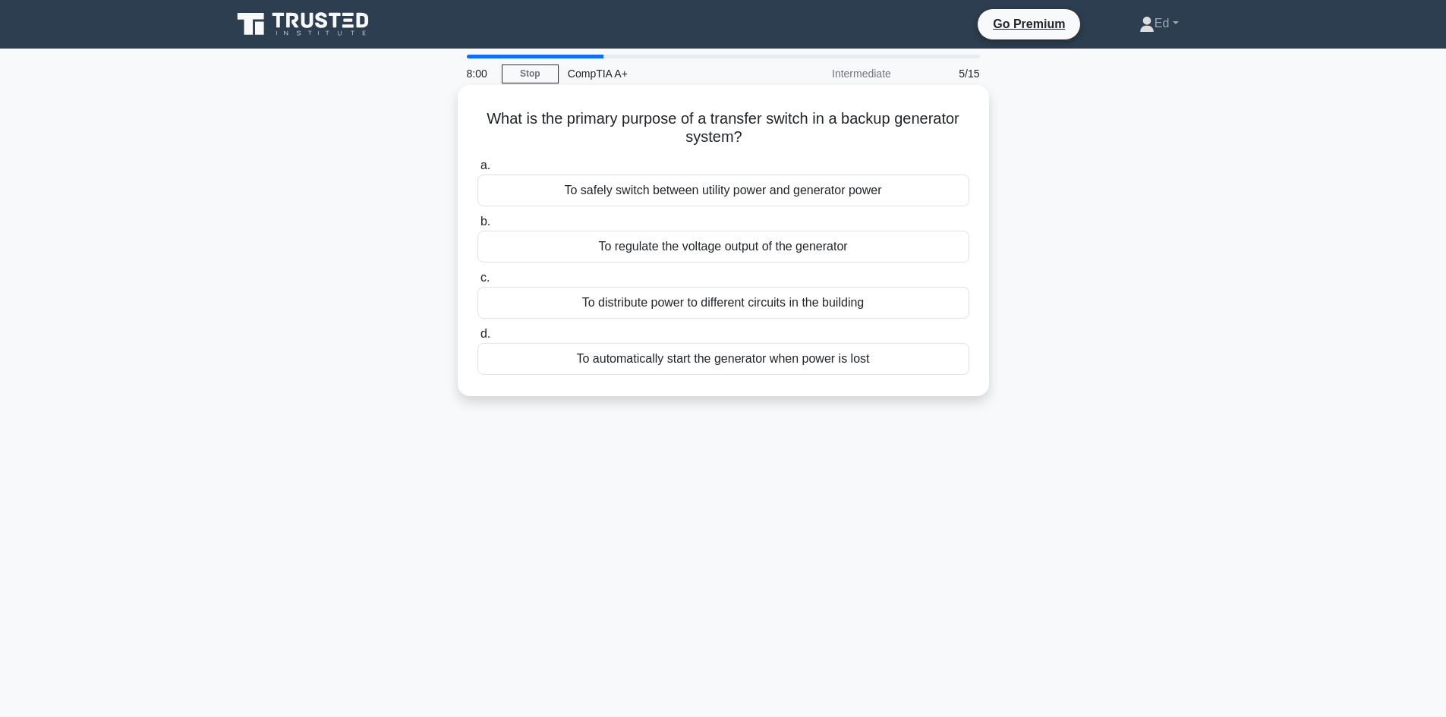
click at [667, 351] on div "To automatically start the generator when power is lost" at bounding box center [723, 359] width 492 height 32
click at [477, 339] on input "d. To automatically start the generator when power is lost" at bounding box center [477, 334] width 0 height 10
click at [625, 346] on div "Refresh rates have no impact on motion blur" at bounding box center [723, 359] width 492 height 32
click at [477, 339] on input "d. Refresh rates have no impact on motion blur" at bounding box center [477, 334] width 0 height 10
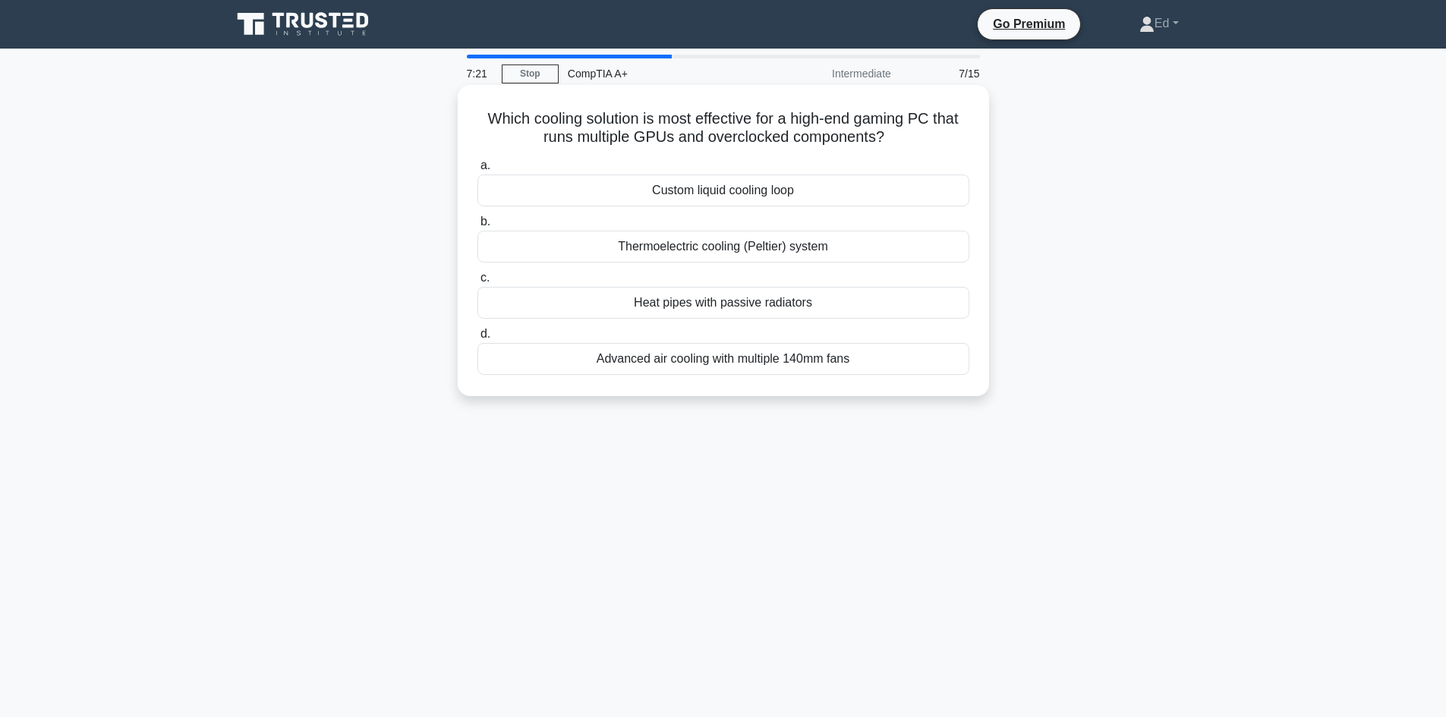
click at [596, 194] on div "Custom liquid cooling loop" at bounding box center [723, 191] width 492 height 32
click at [477, 171] on input "a. Custom liquid cooling loop" at bounding box center [477, 166] width 0 height 10
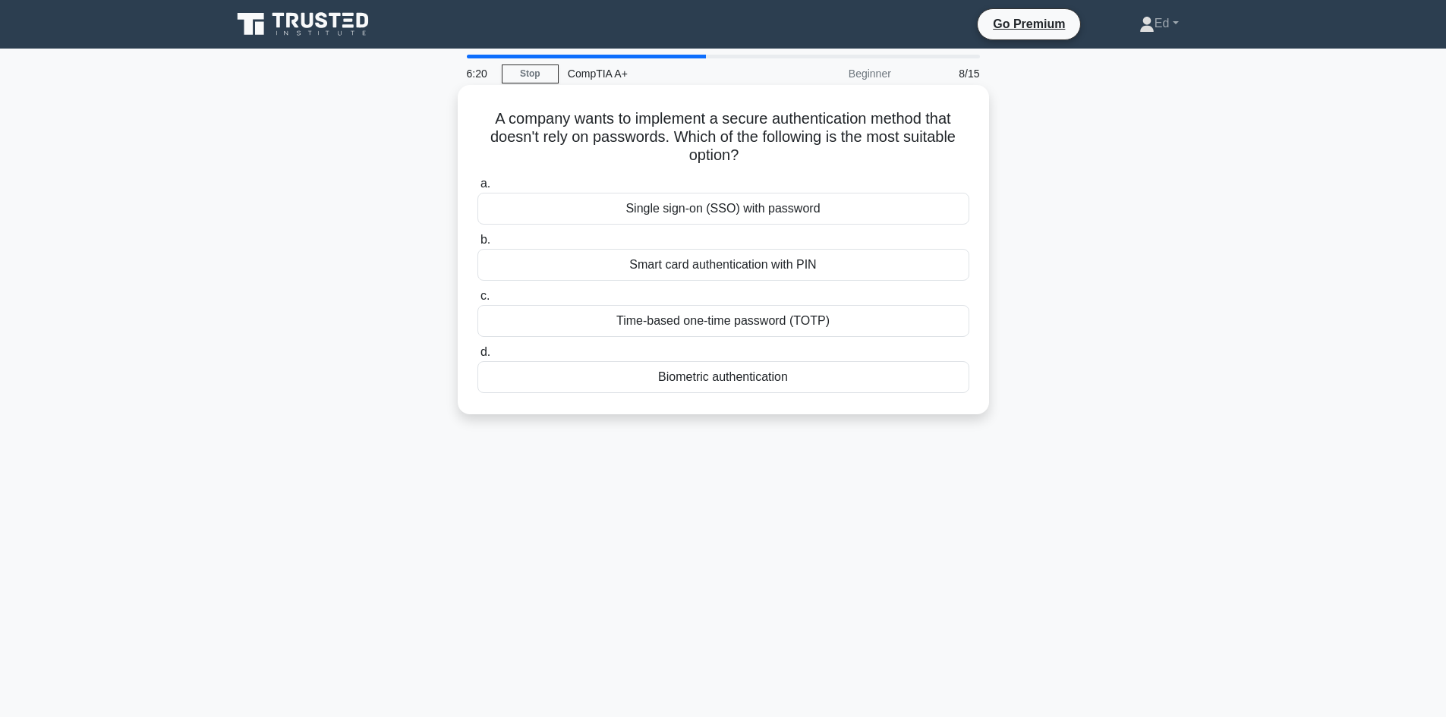
click at [592, 329] on div "Time-based one-time password (TOTP)" at bounding box center [723, 321] width 492 height 32
click at [477, 301] on input "c. Time-based one-time password (TOTP)" at bounding box center [477, 296] width 0 height 10
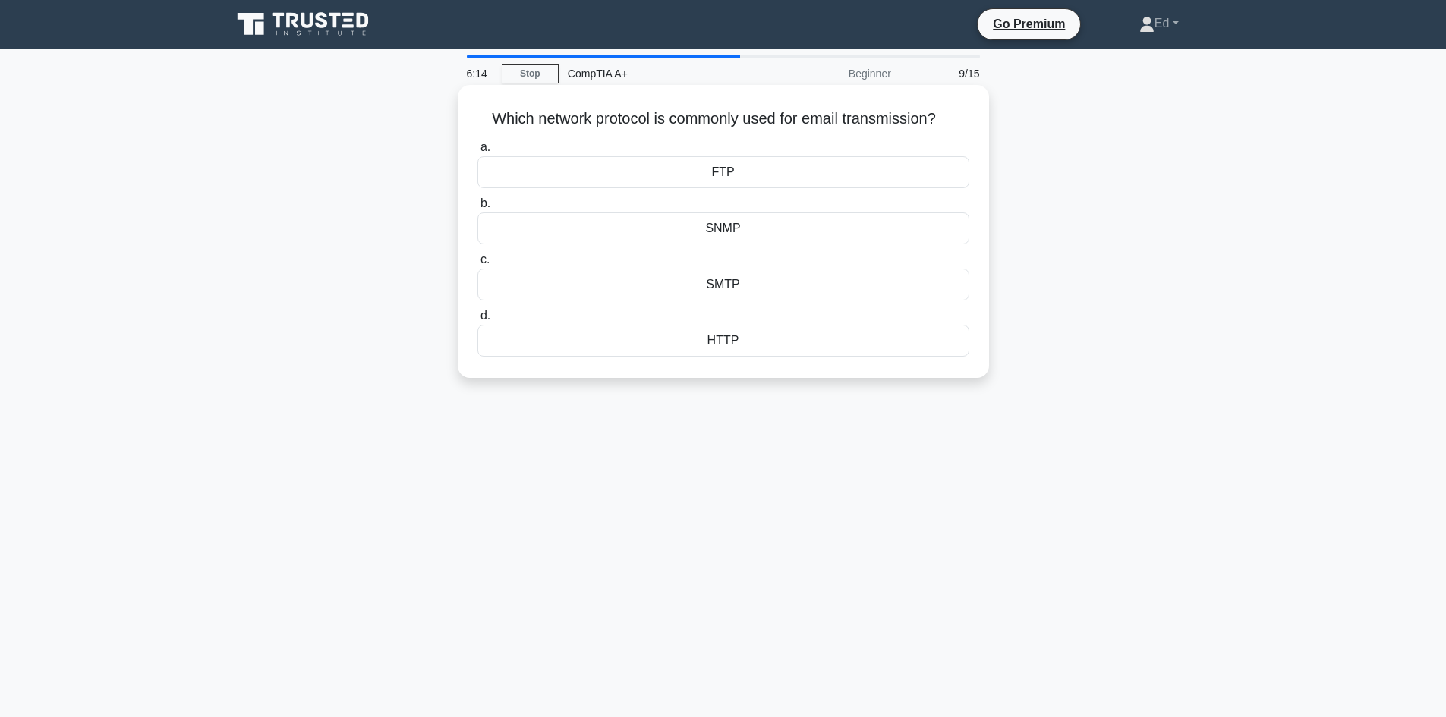
click at [641, 285] on div "SMTP" at bounding box center [723, 285] width 492 height 32
click at [477, 265] on input "c. SMTP" at bounding box center [477, 260] width 0 height 10
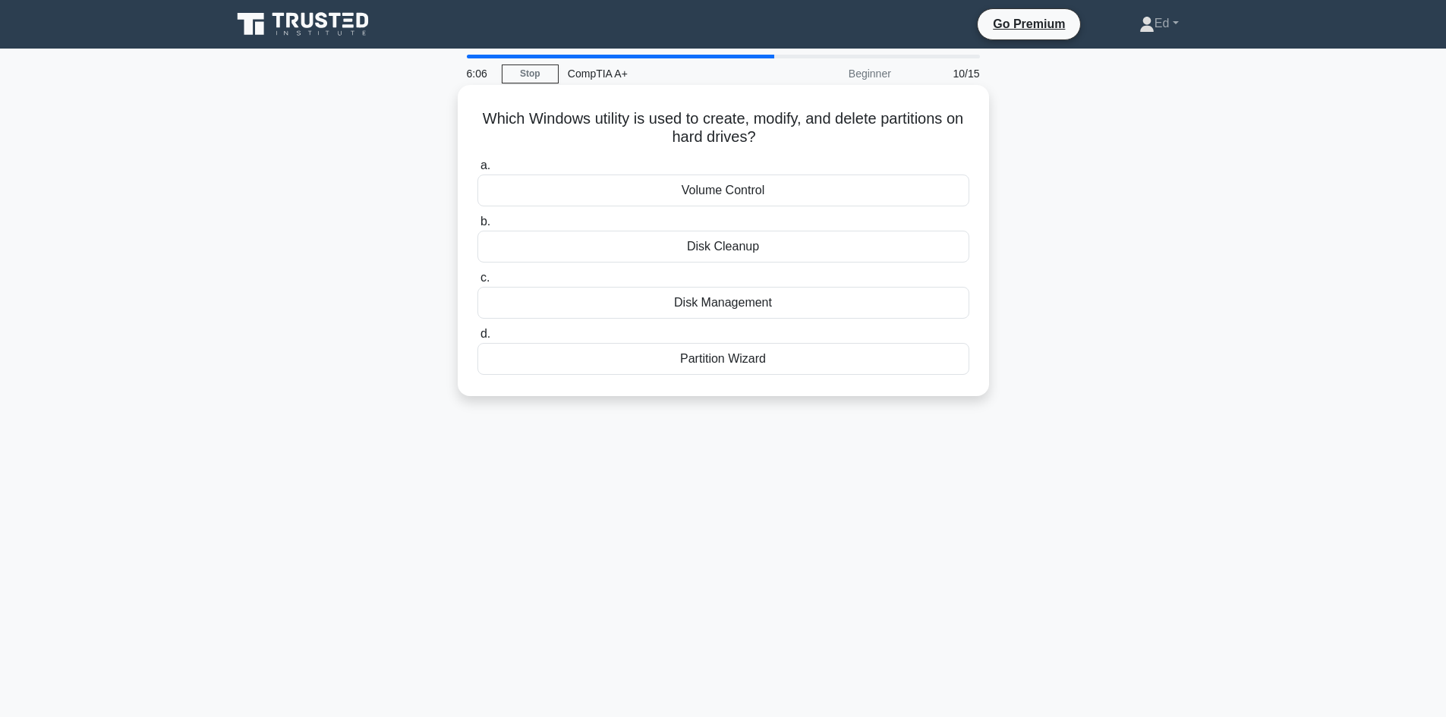
click at [546, 308] on div "Disk Management" at bounding box center [723, 303] width 492 height 32
click at [477, 283] on input "c. Disk Management" at bounding box center [477, 278] width 0 height 10
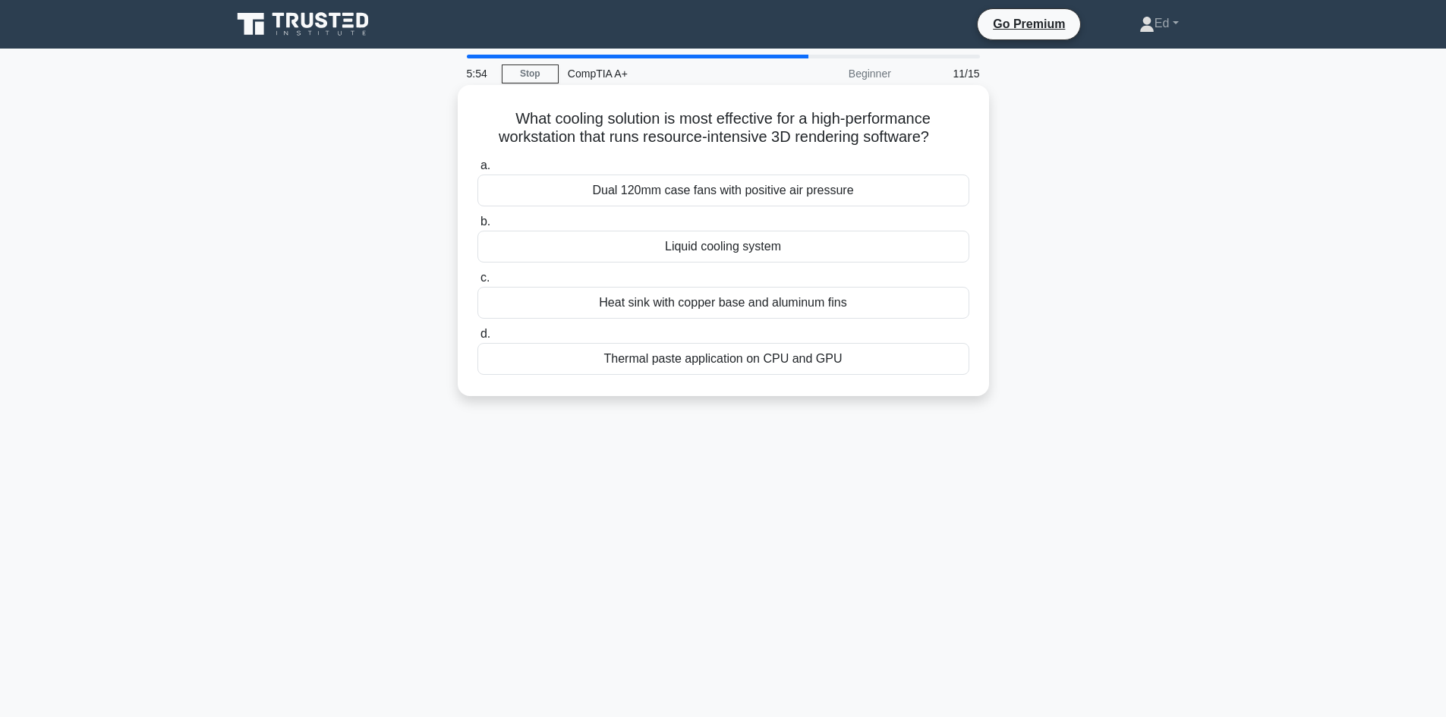
click at [617, 354] on div "Thermal paste application on CPU and GPU" at bounding box center [723, 359] width 492 height 32
click at [477, 339] on input "d. Thermal paste application on CPU and GPU" at bounding box center [477, 334] width 0 height 10
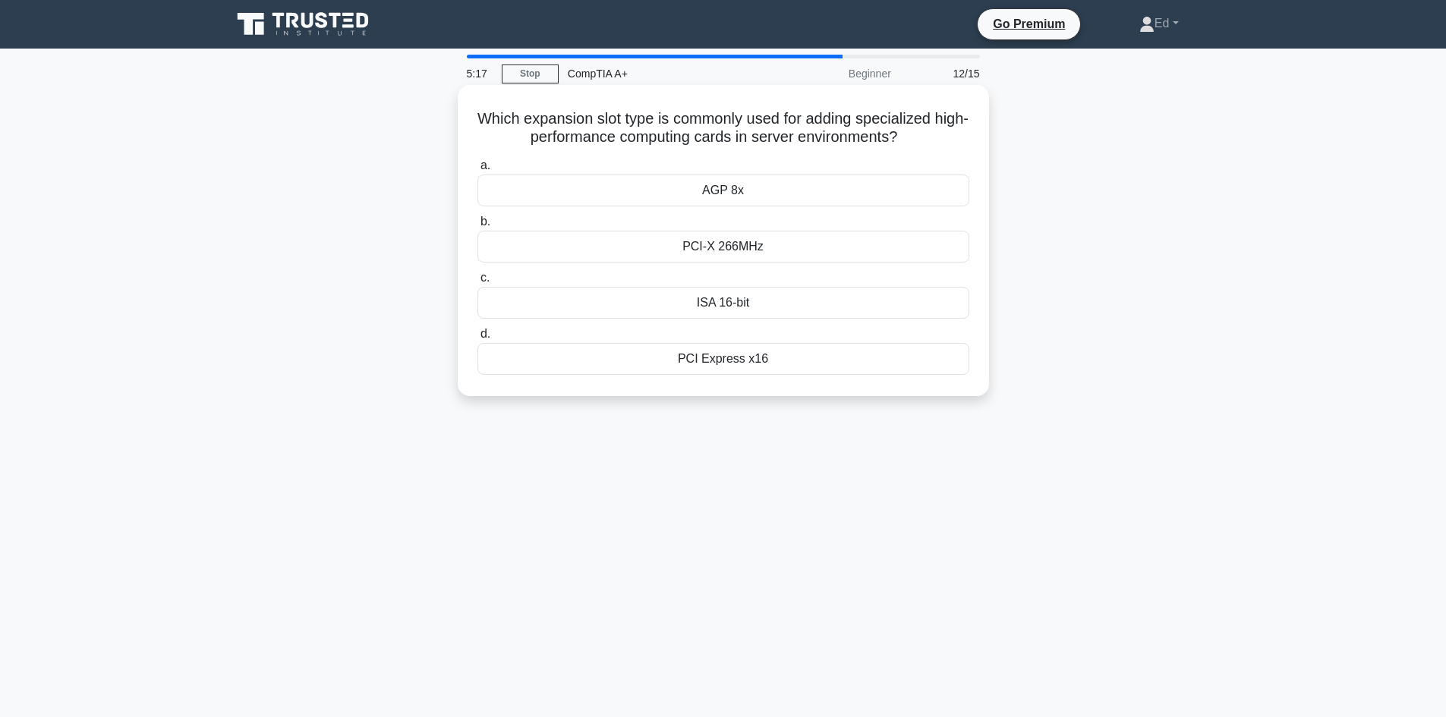
click at [600, 351] on div "PCI Express x16" at bounding box center [723, 359] width 492 height 32
click at [477, 339] on input "d. PCI Express x16" at bounding box center [477, 334] width 0 height 10
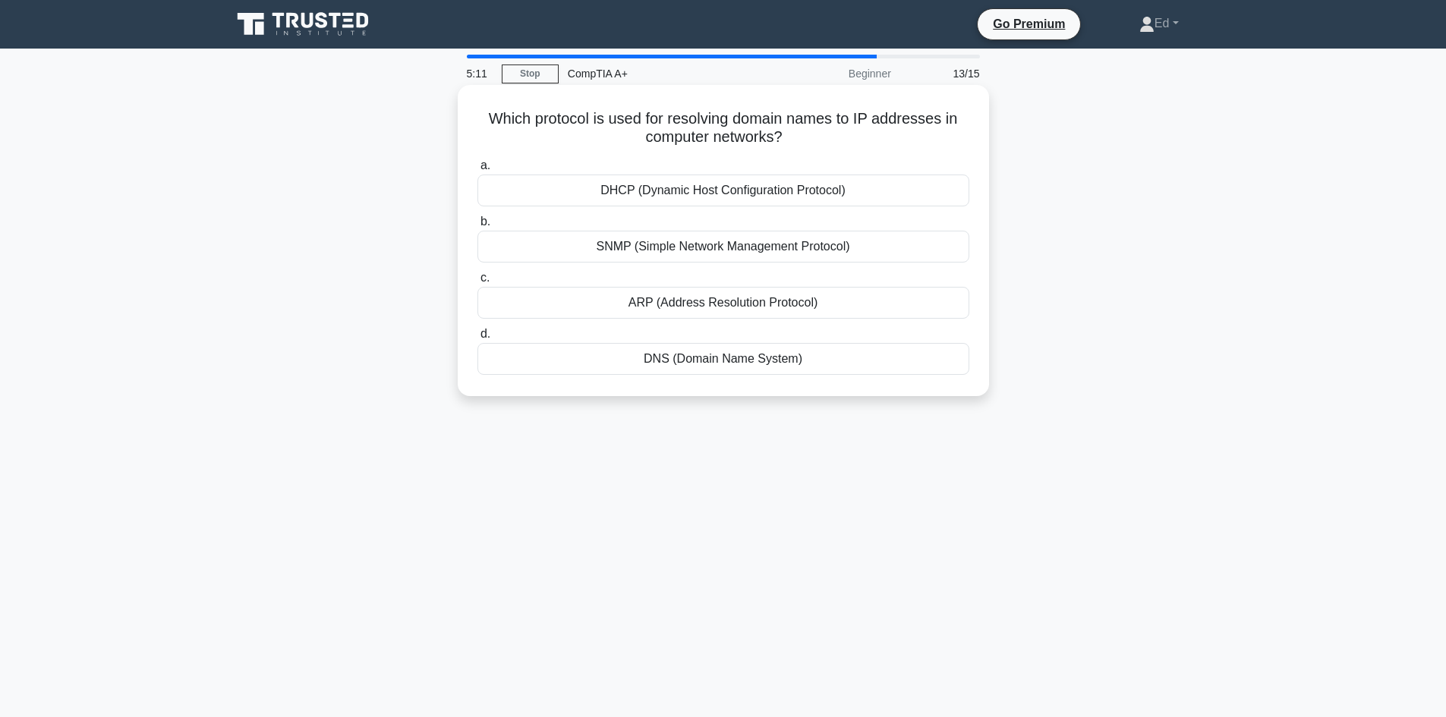
click at [667, 354] on div "DNS (Domain Name System)" at bounding box center [723, 359] width 492 height 32
click at [477, 339] on input "d. DNS (Domain Name System)" at bounding box center [477, 334] width 0 height 10
click at [540, 259] on div "Updated driver does not efficiently manage printer resources" at bounding box center [723, 247] width 492 height 32
click at [477, 227] on input "b. Updated driver does not efficiently manage printer resources" at bounding box center [477, 222] width 0 height 10
click at [615, 311] on div "Hybrid Hard Drive (SSHD)" at bounding box center [723, 303] width 492 height 32
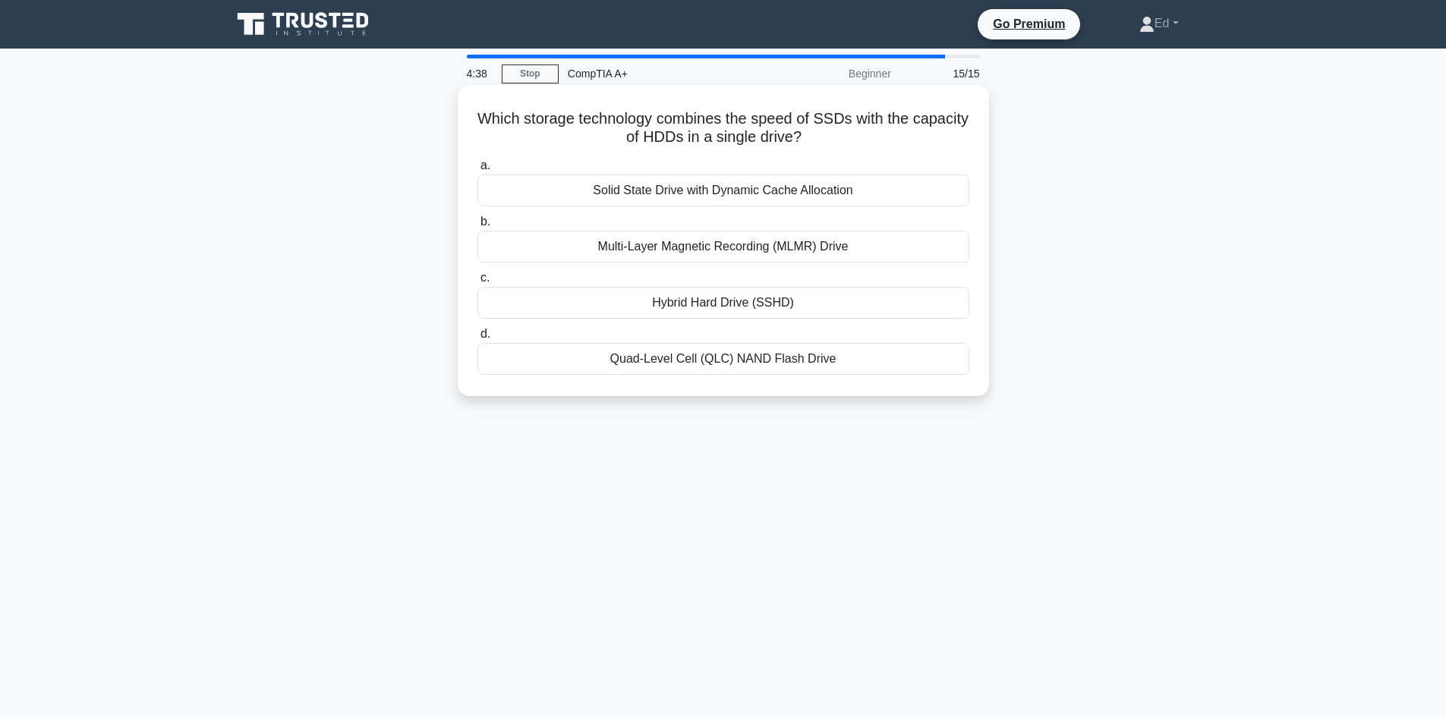
click at [477, 283] on input "c. Hybrid Hard Drive (SSHD)" at bounding box center [477, 278] width 0 height 10
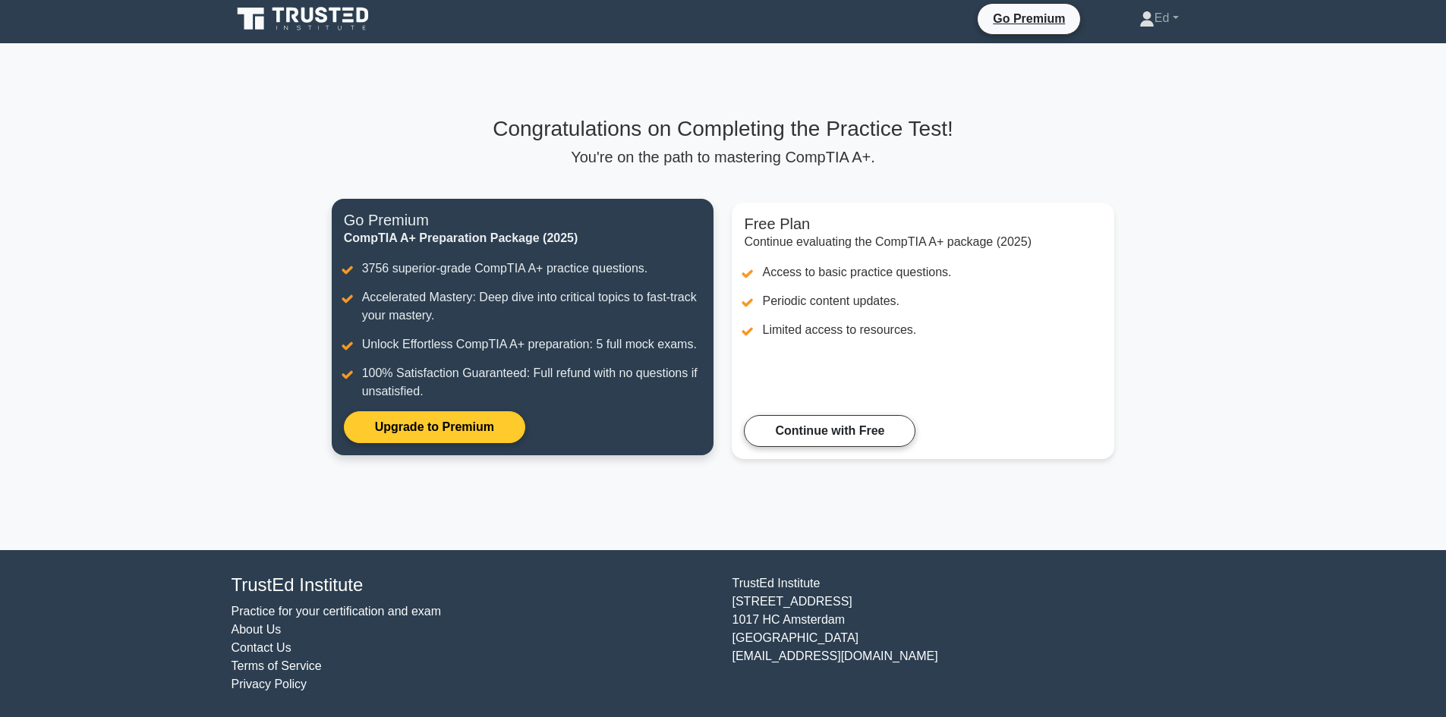
scroll to position [6, 0]
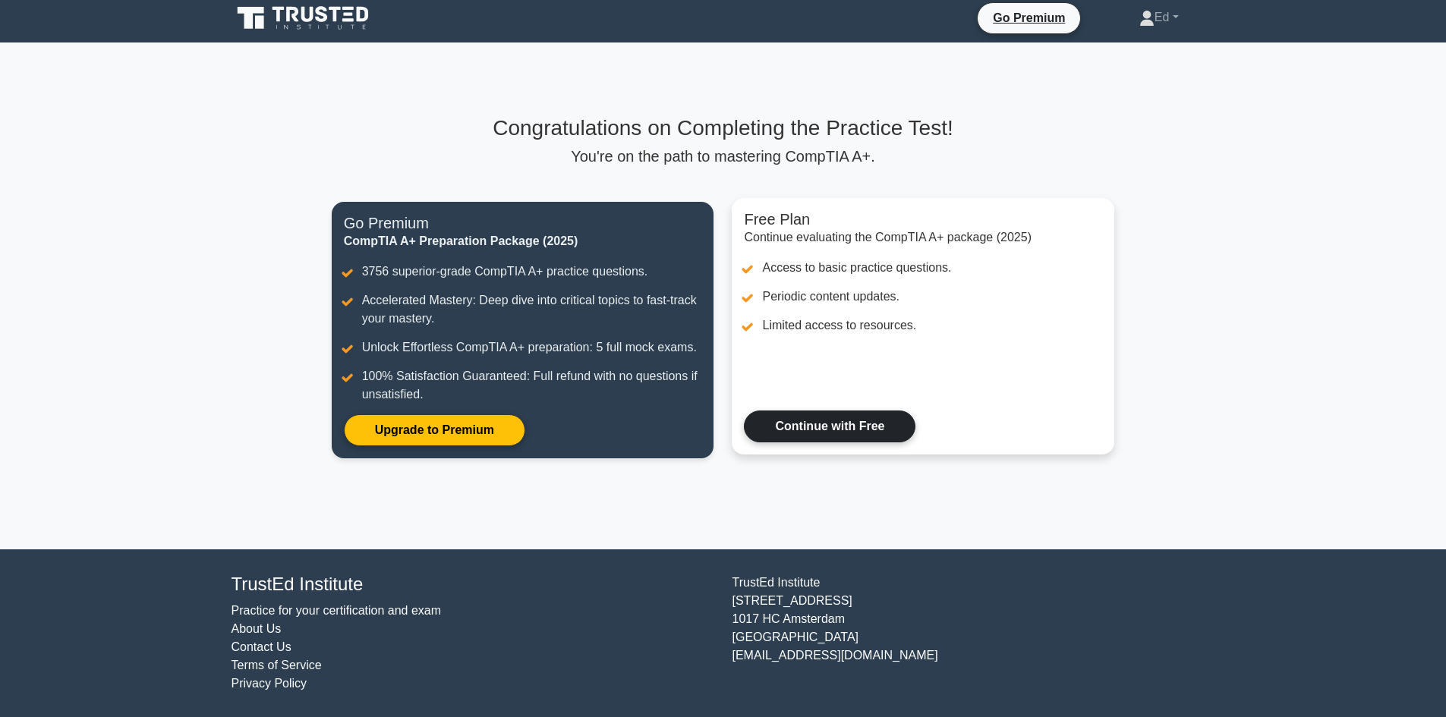
click at [828, 415] on link "Continue with Free" at bounding box center [830, 427] width 172 height 32
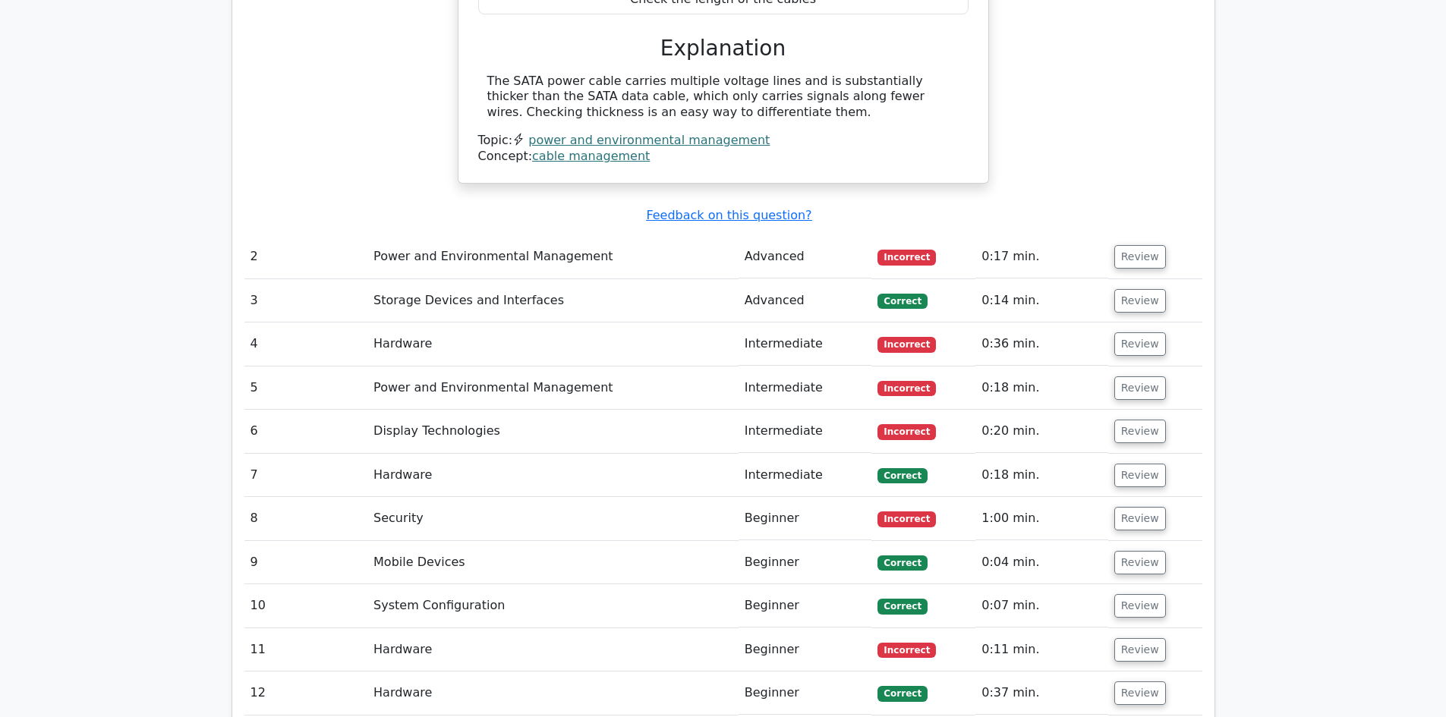
scroll to position [1670, 0]
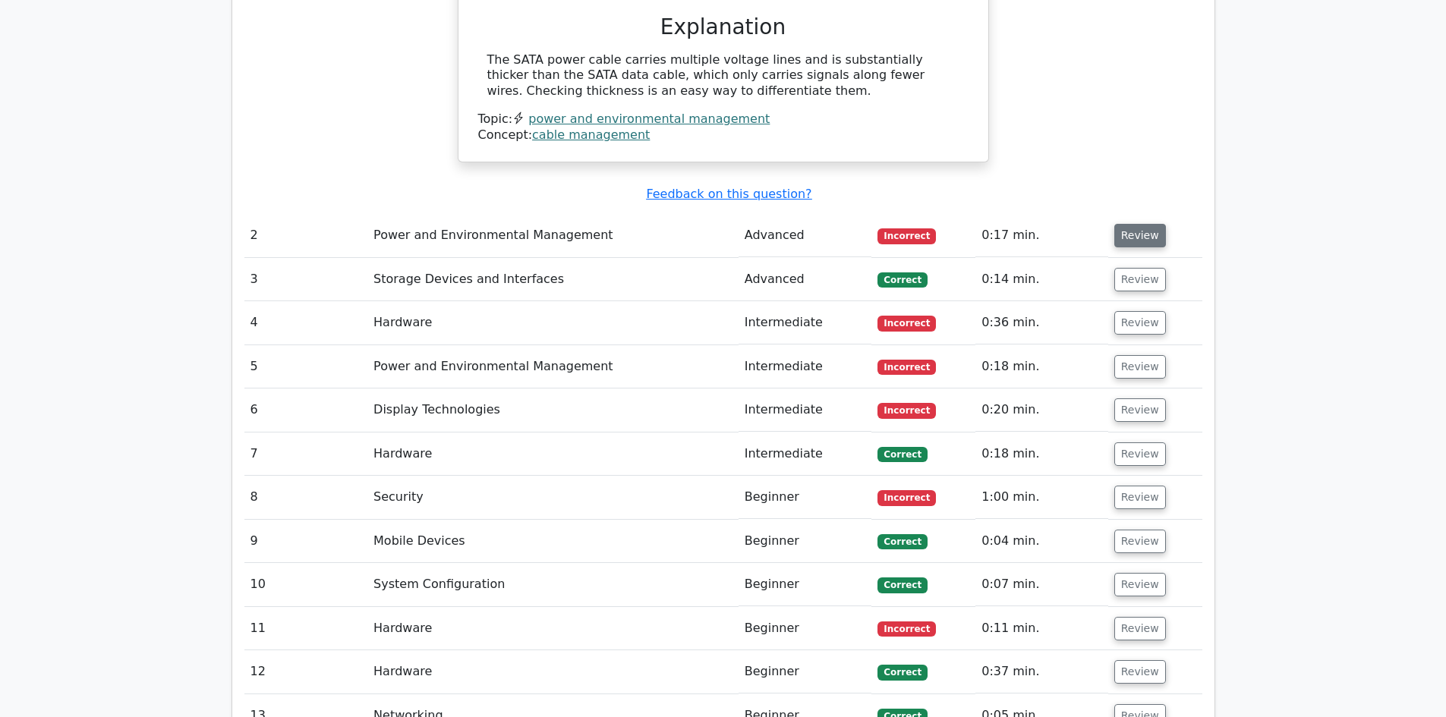
click at [1138, 224] on button "Review" at bounding box center [1140, 236] width 52 height 24
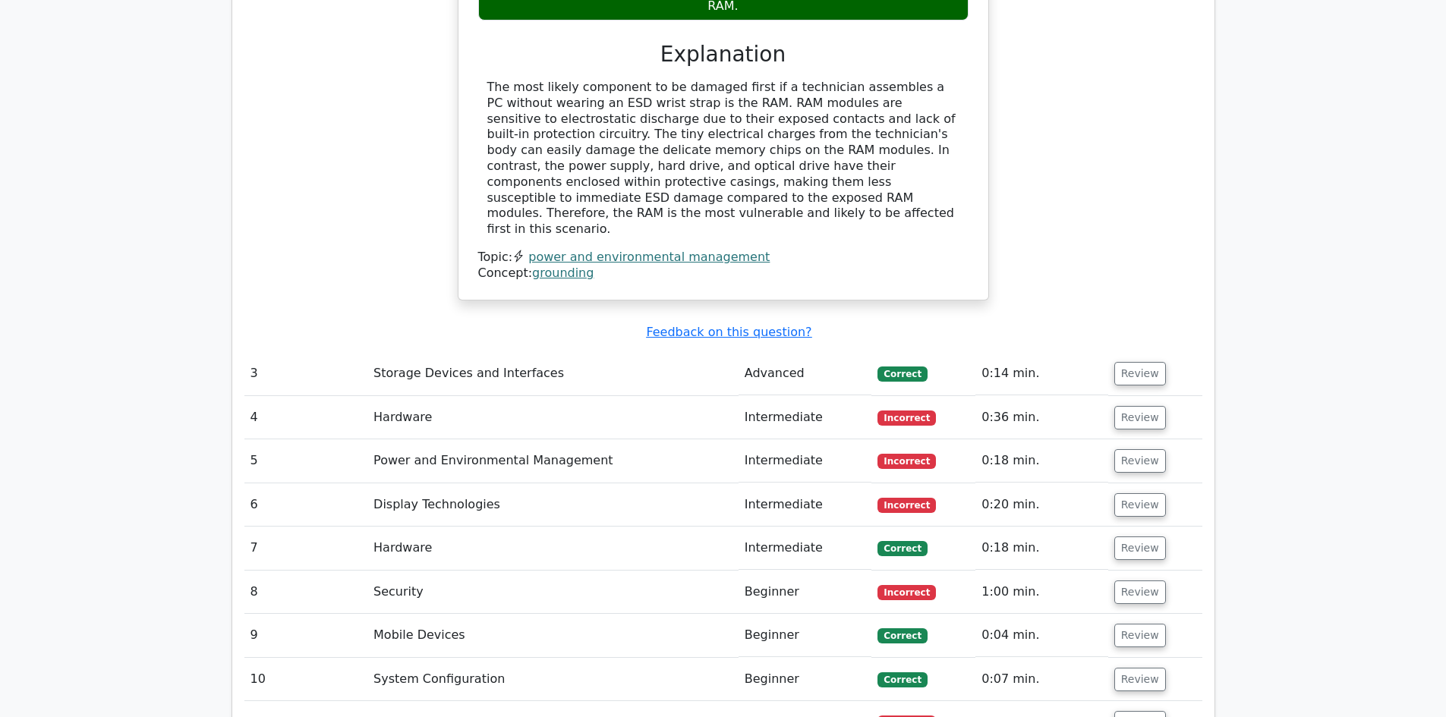
scroll to position [2201, 0]
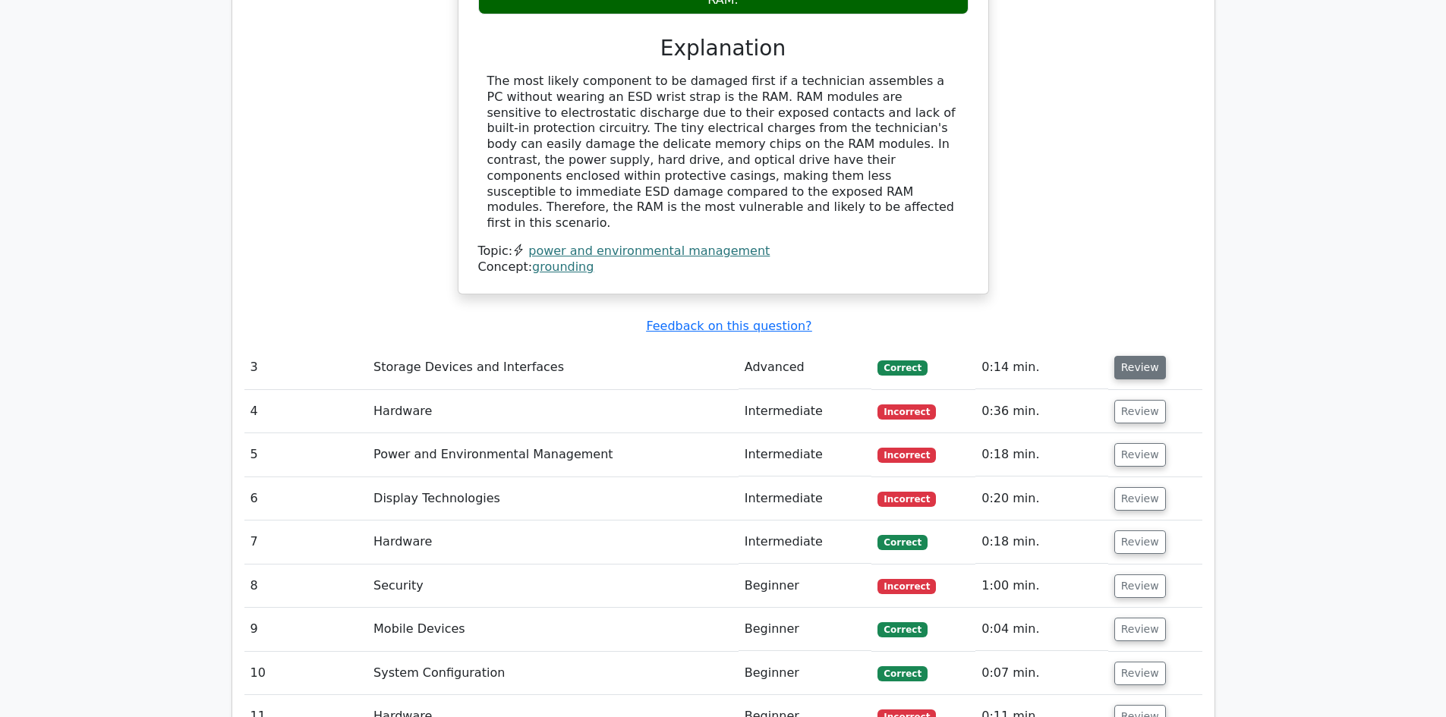
click at [1124, 356] on button "Review" at bounding box center [1140, 368] width 52 height 24
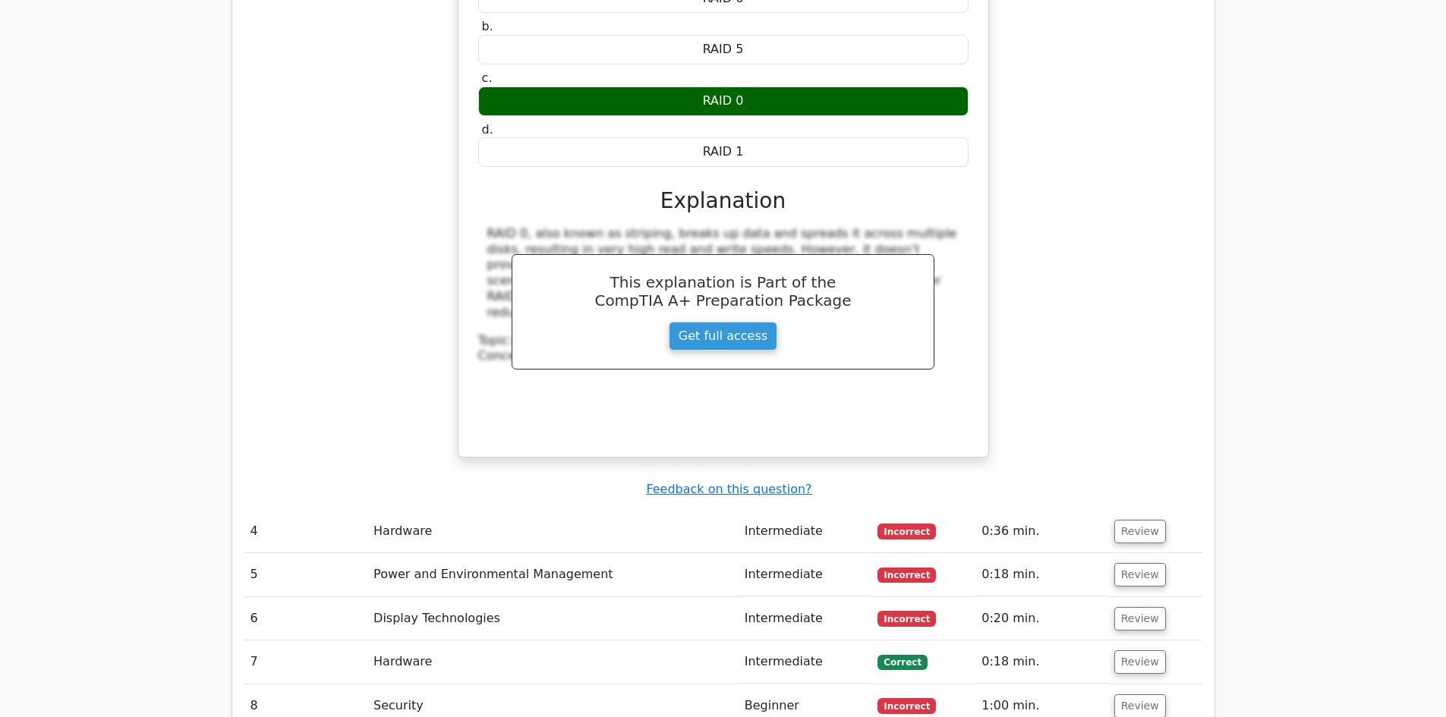
scroll to position [2884, 0]
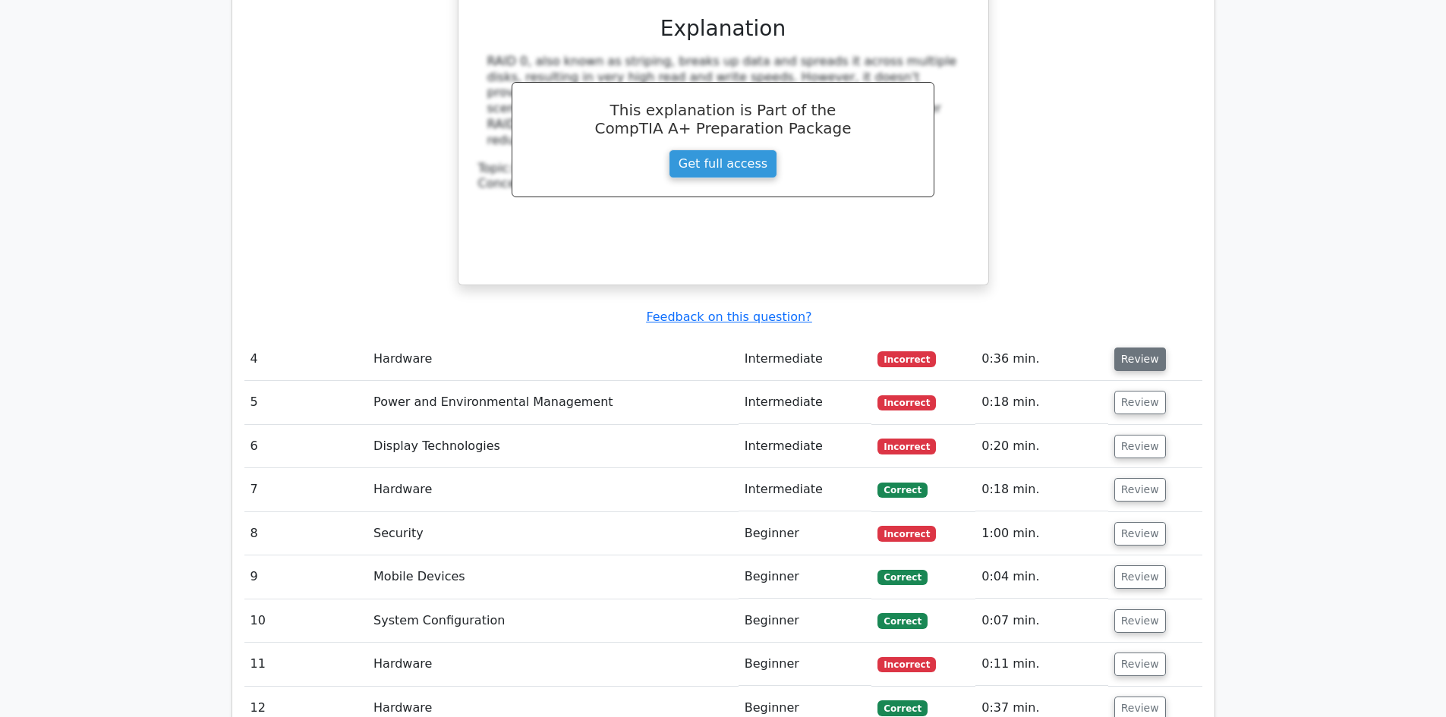
click at [1143, 348] on button "Review" at bounding box center [1140, 360] width 52 height 24
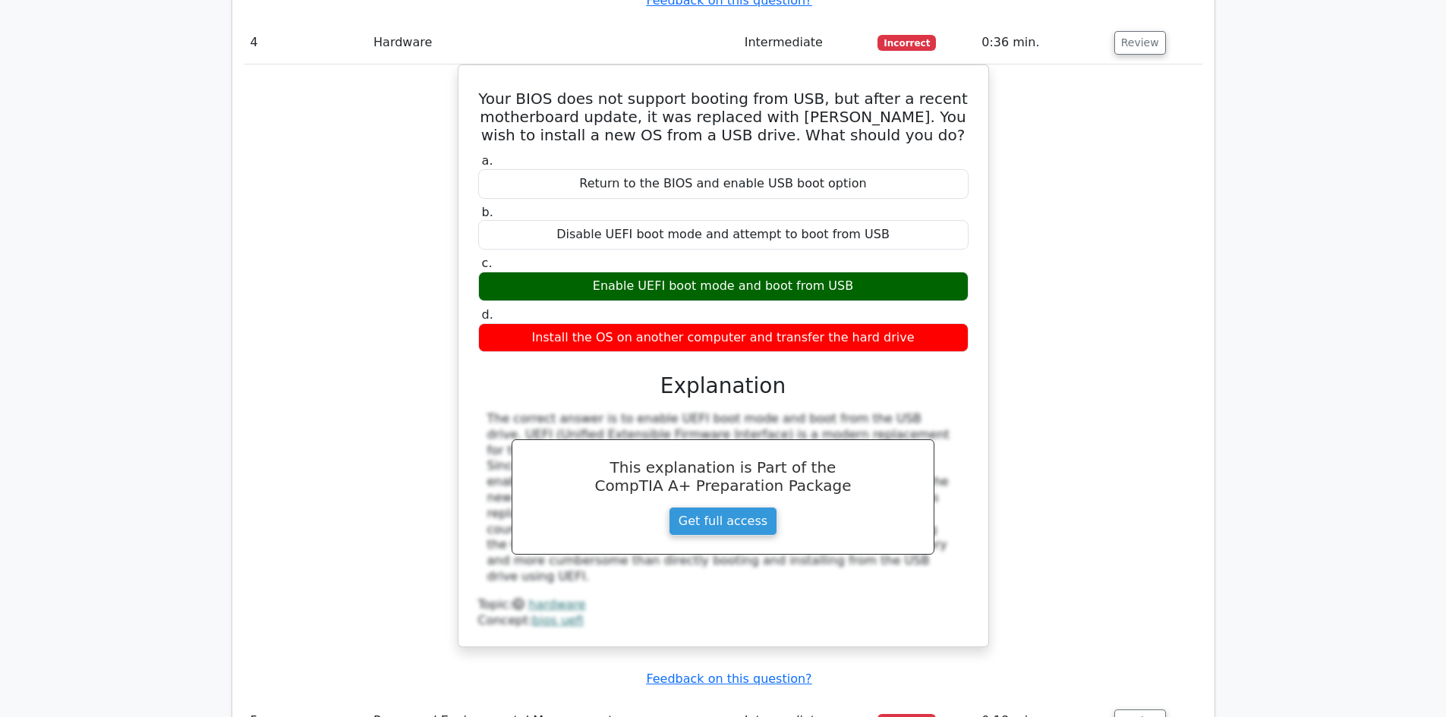
scroll to position [3491, 0]
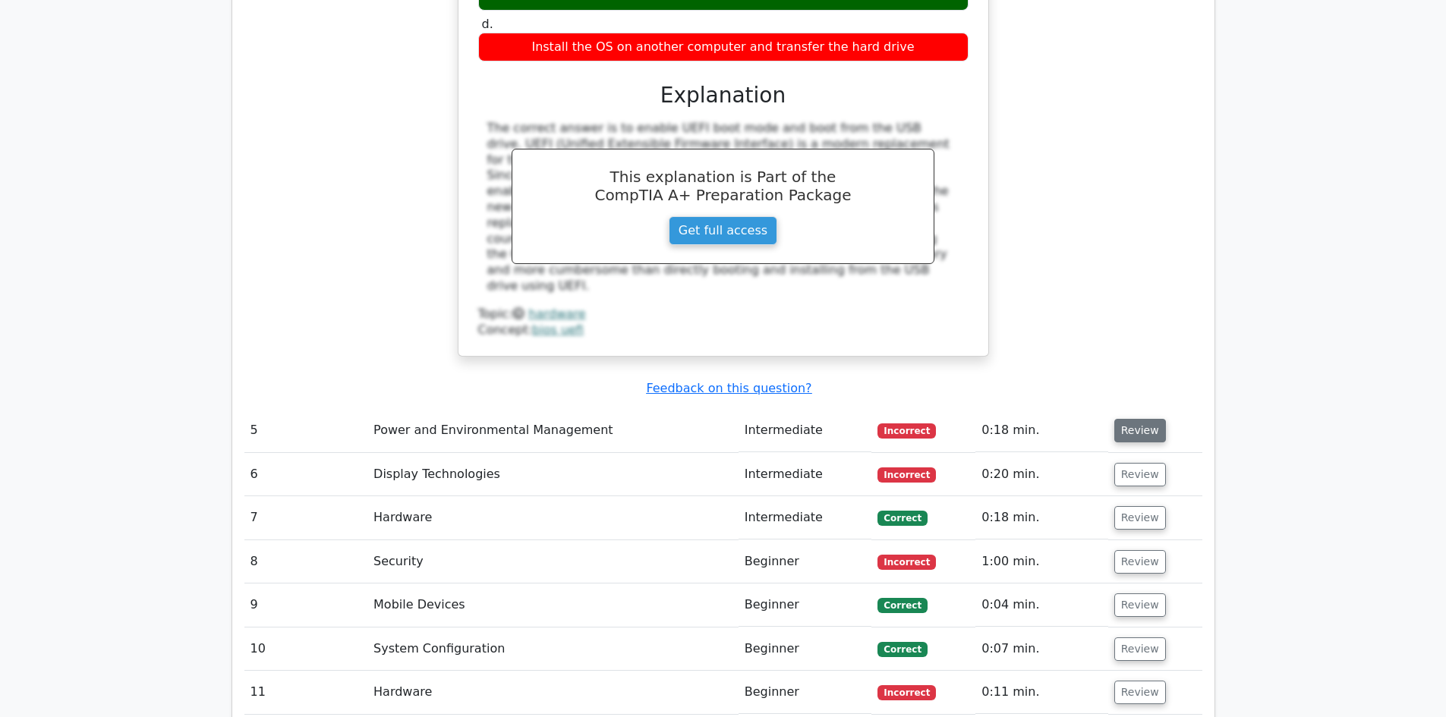
click at [1135, 419] on button "Review" at bounding box center [1140, 431] width 52 height 24
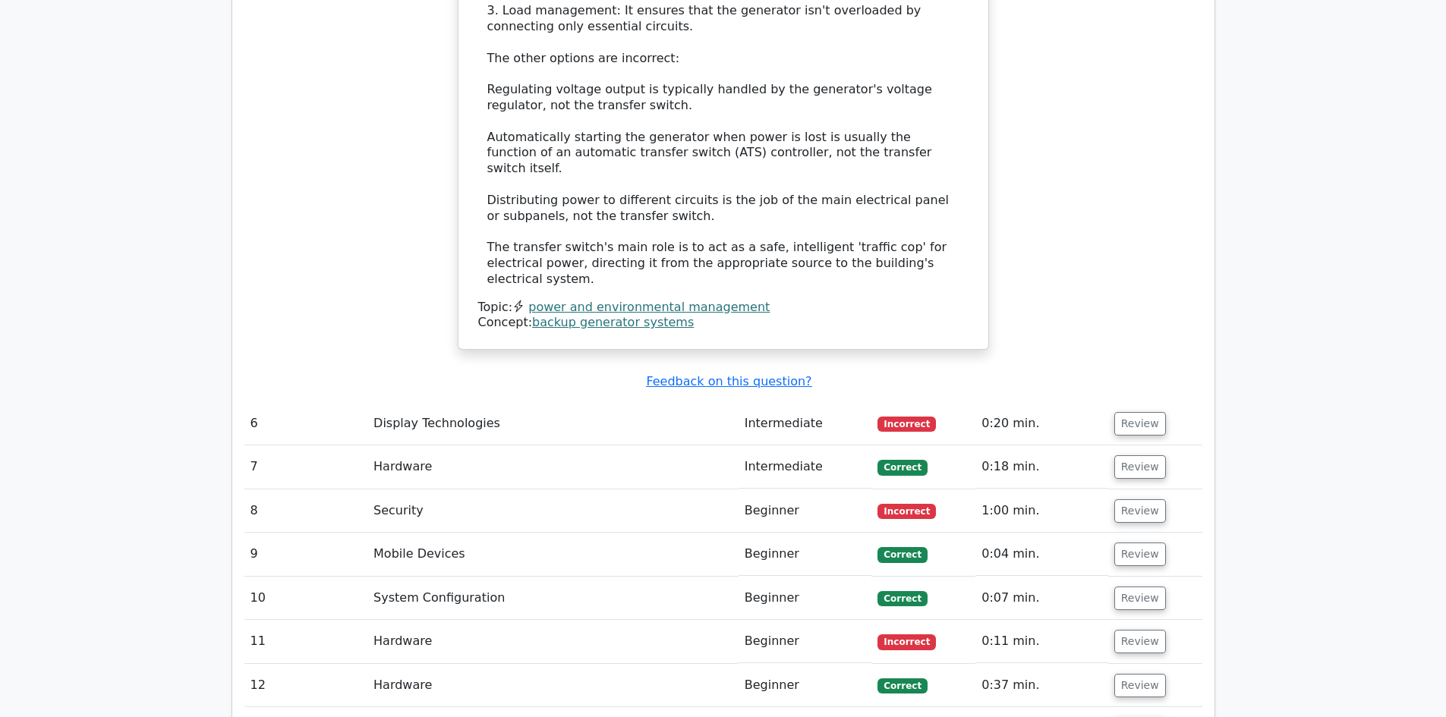
scroll to position [4401, 0]
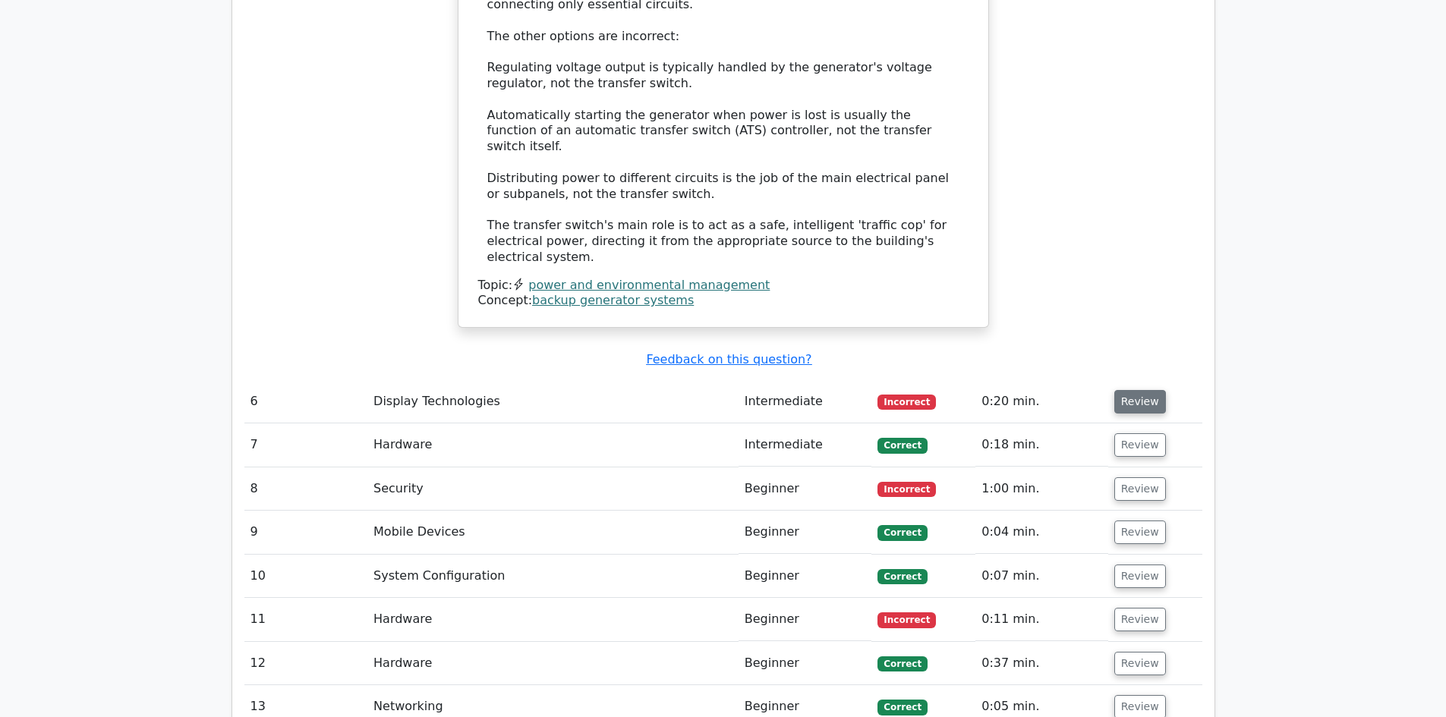
click at [1133, 390] on button "Review" at bounding box center [1140, 402] width 52 height 24
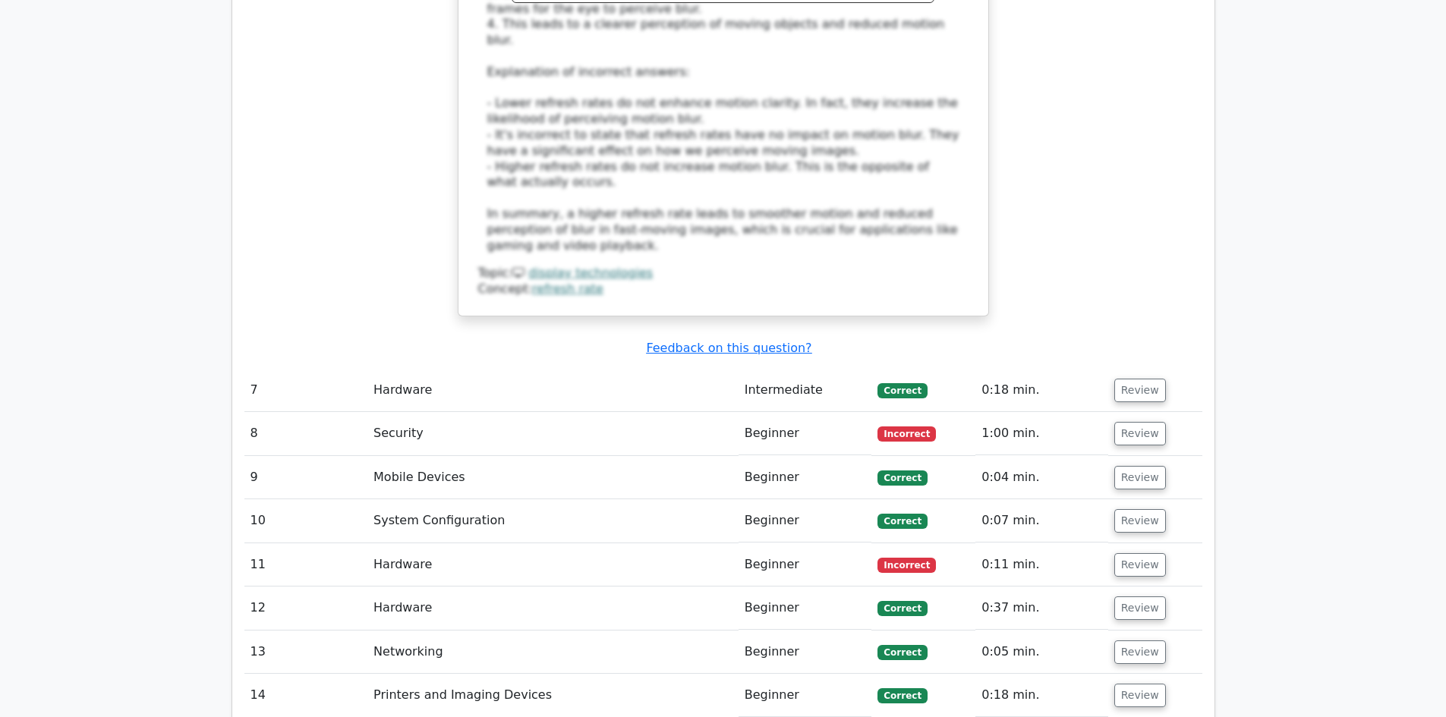
scroll to position [5312, 0]
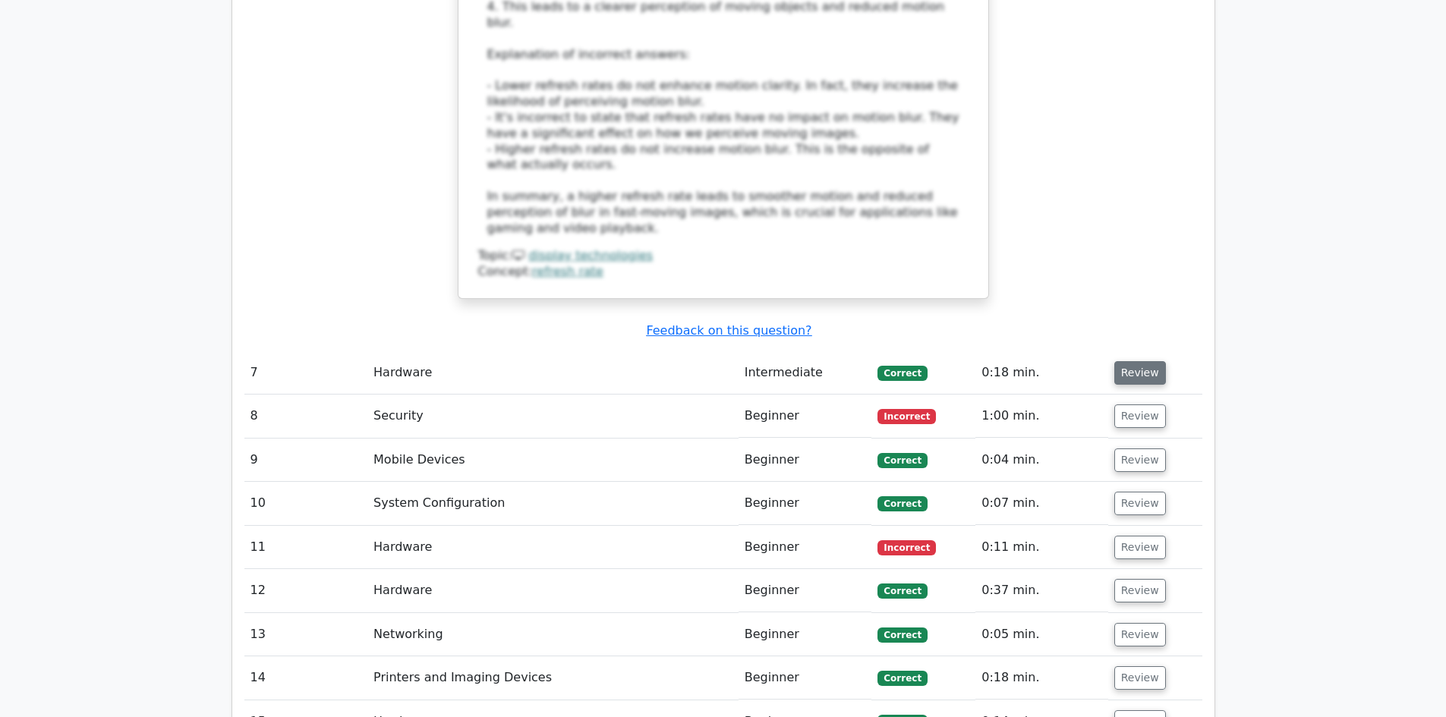
click at [1152, 361] on button "Review" at bounding box center [1140, 373] width 52 height 24
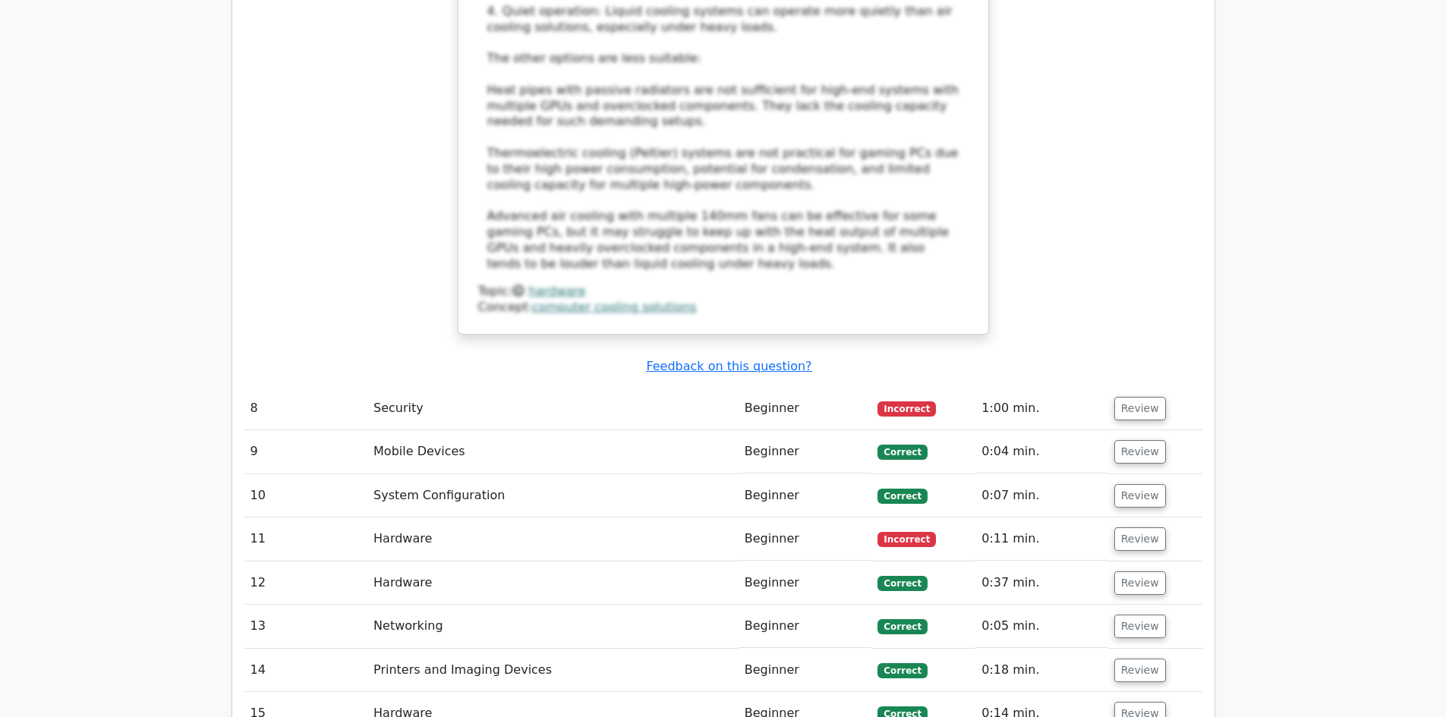
scroll to position [6223, 0]
click at [1144, 395] on button "Review" at bounding box center [1140, 407] width 52 height 24
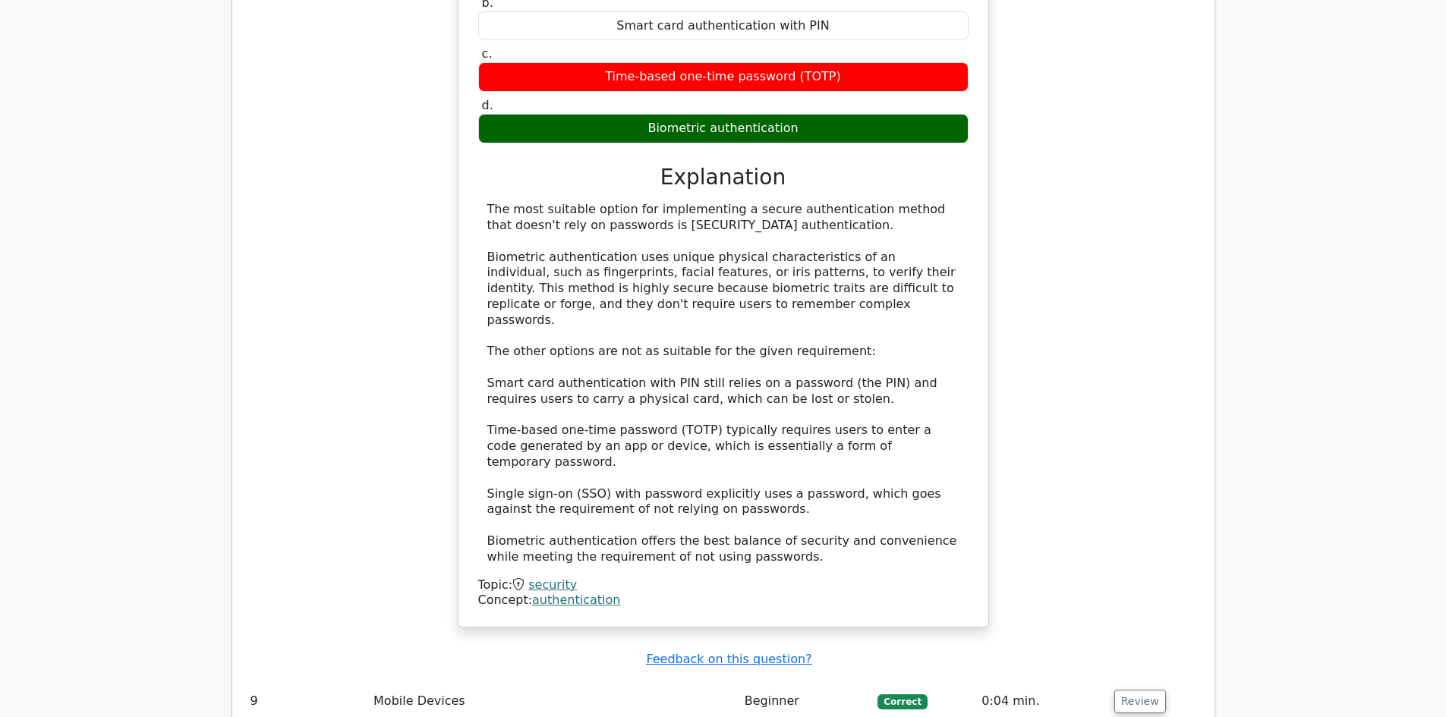
scroll to position [6830, 0]
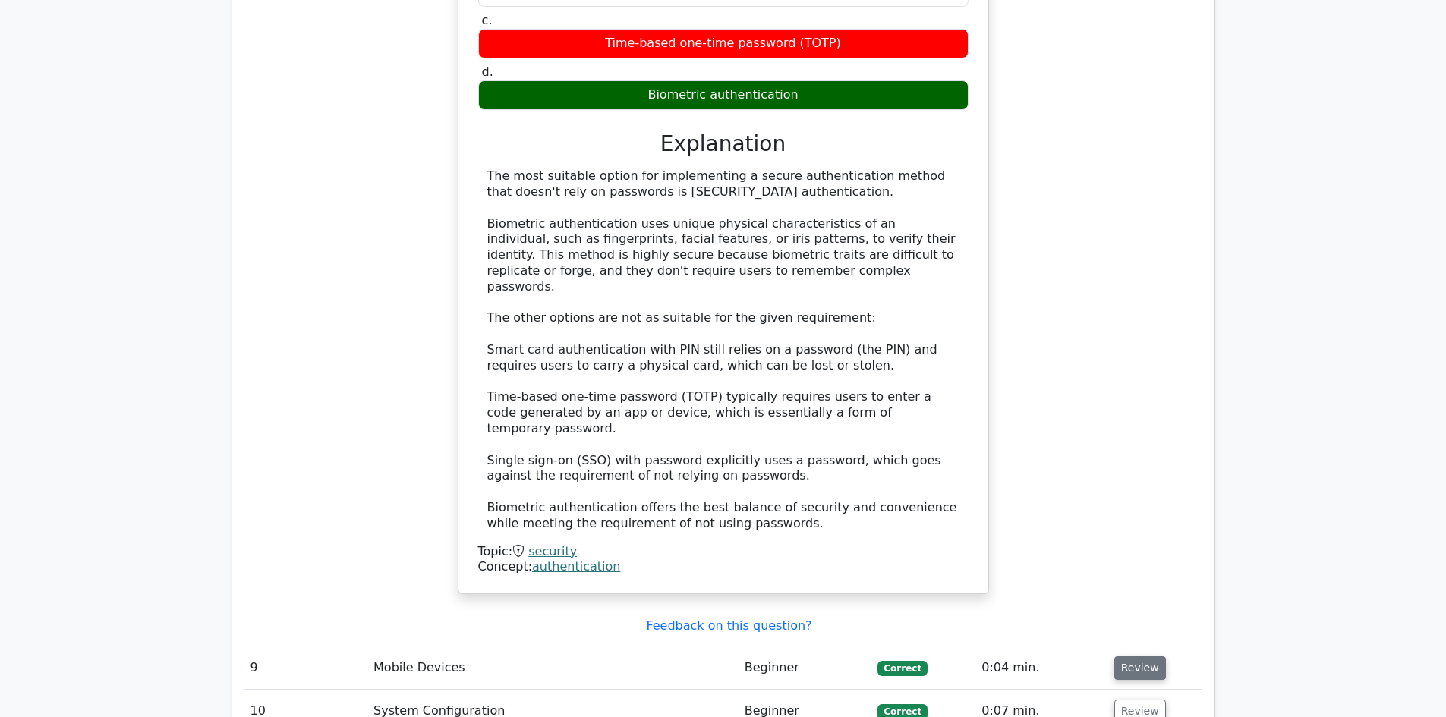
click at [1137, 656] on button "Review" at bounding box center [1140, 668] width 52 height 24
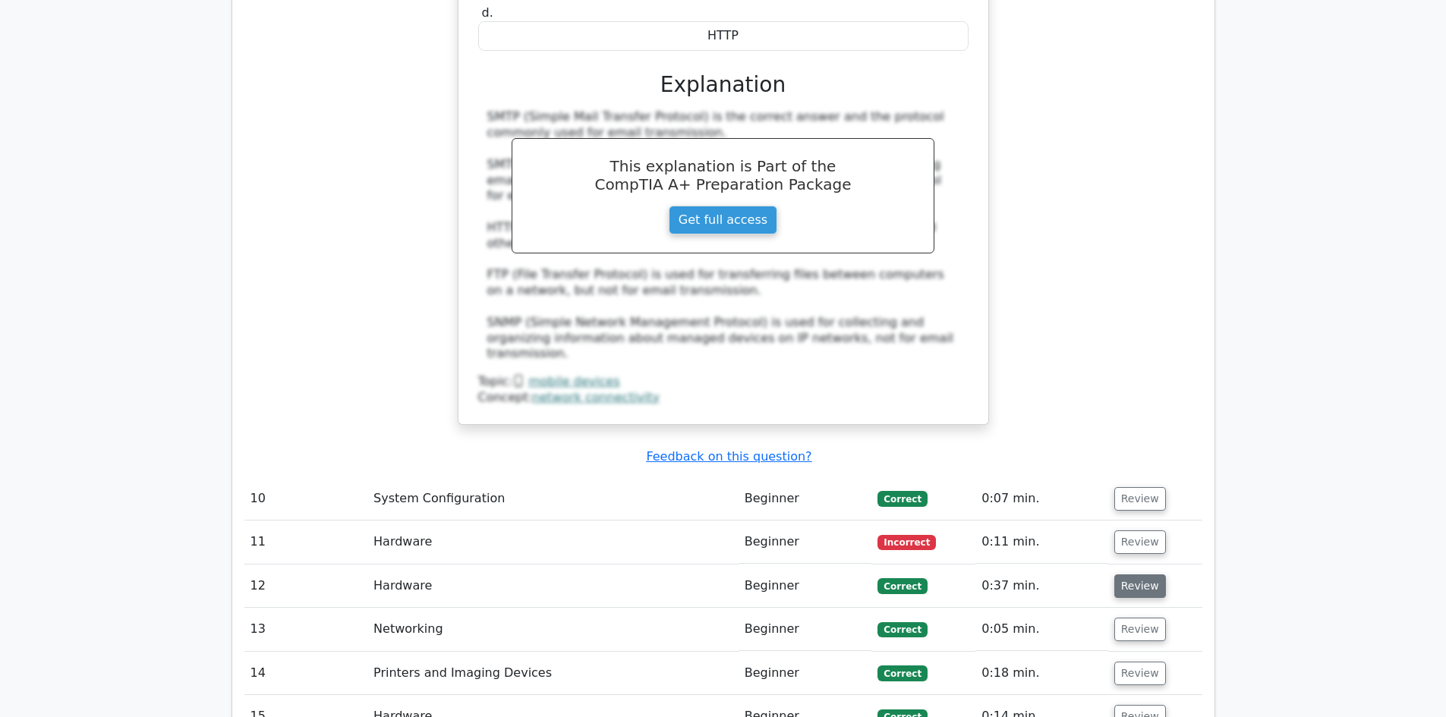
scroll to position [7740, 0]
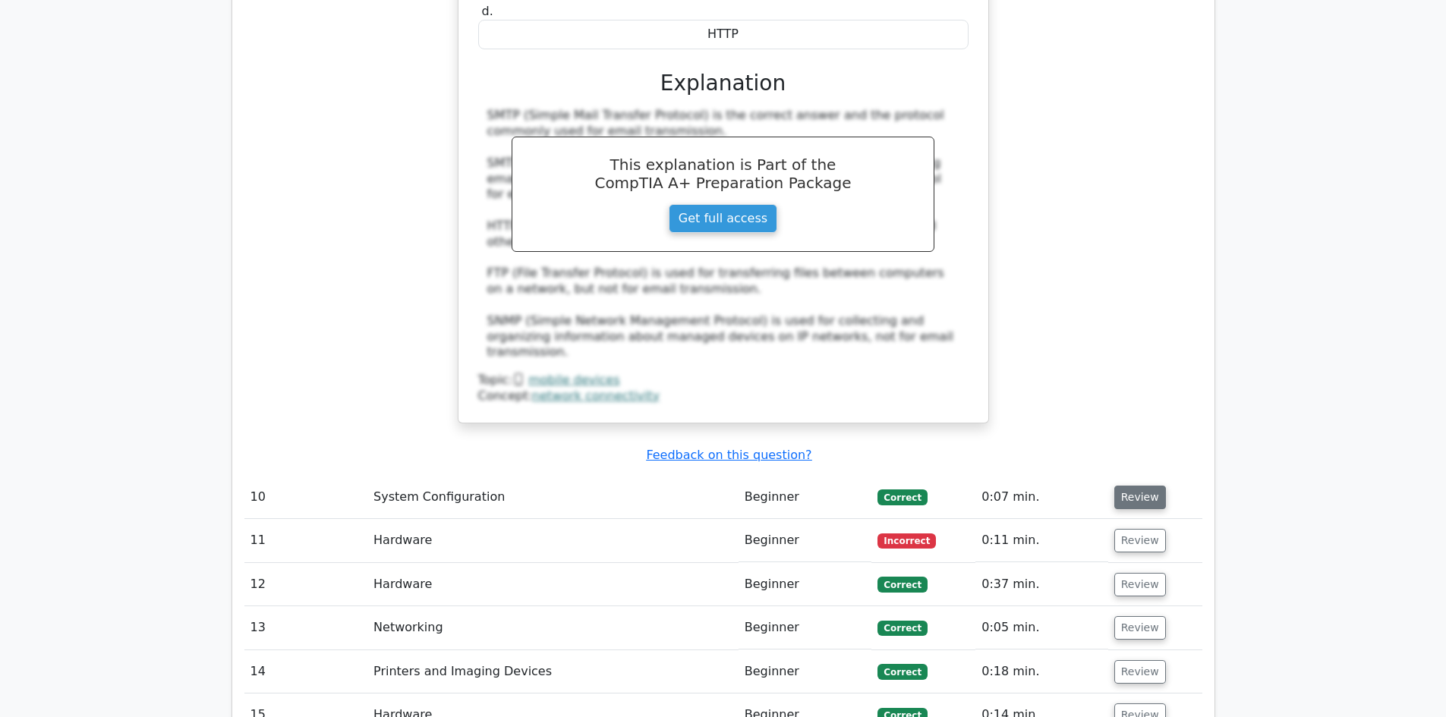
click at [1147, 486] on button "Review" at bounding box center [1140, 498] width 52 height 24
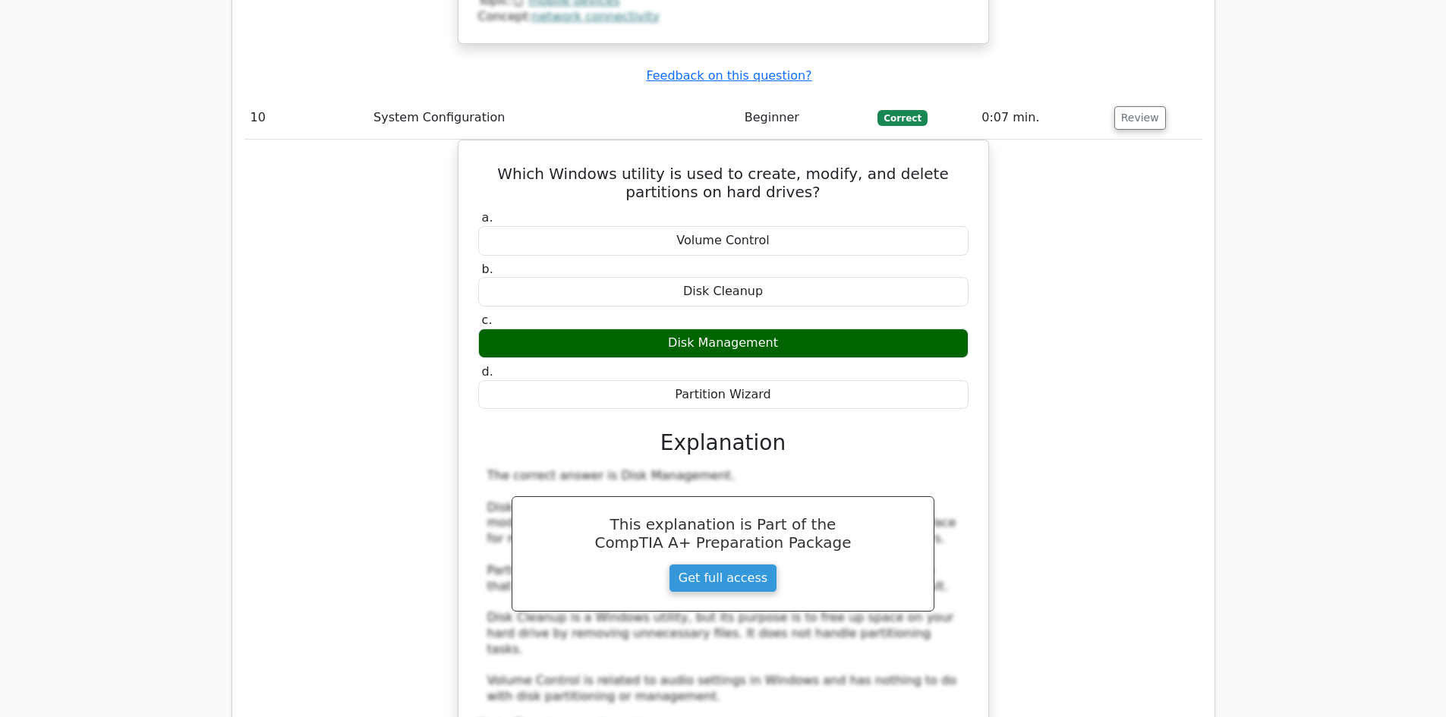
scroll to position [8348, 0]
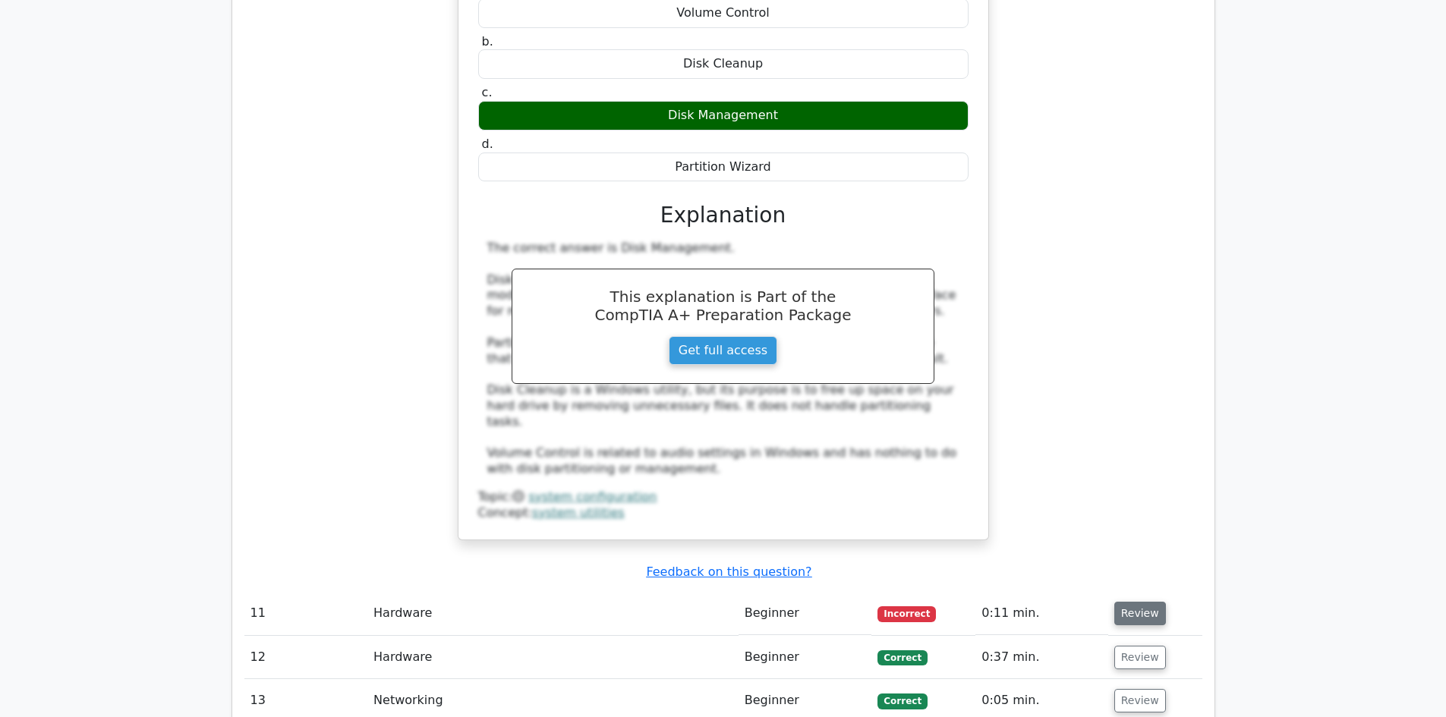
click at [1139, 602] on button "Review" at bounding box center [1140, 614] width 52 height 24
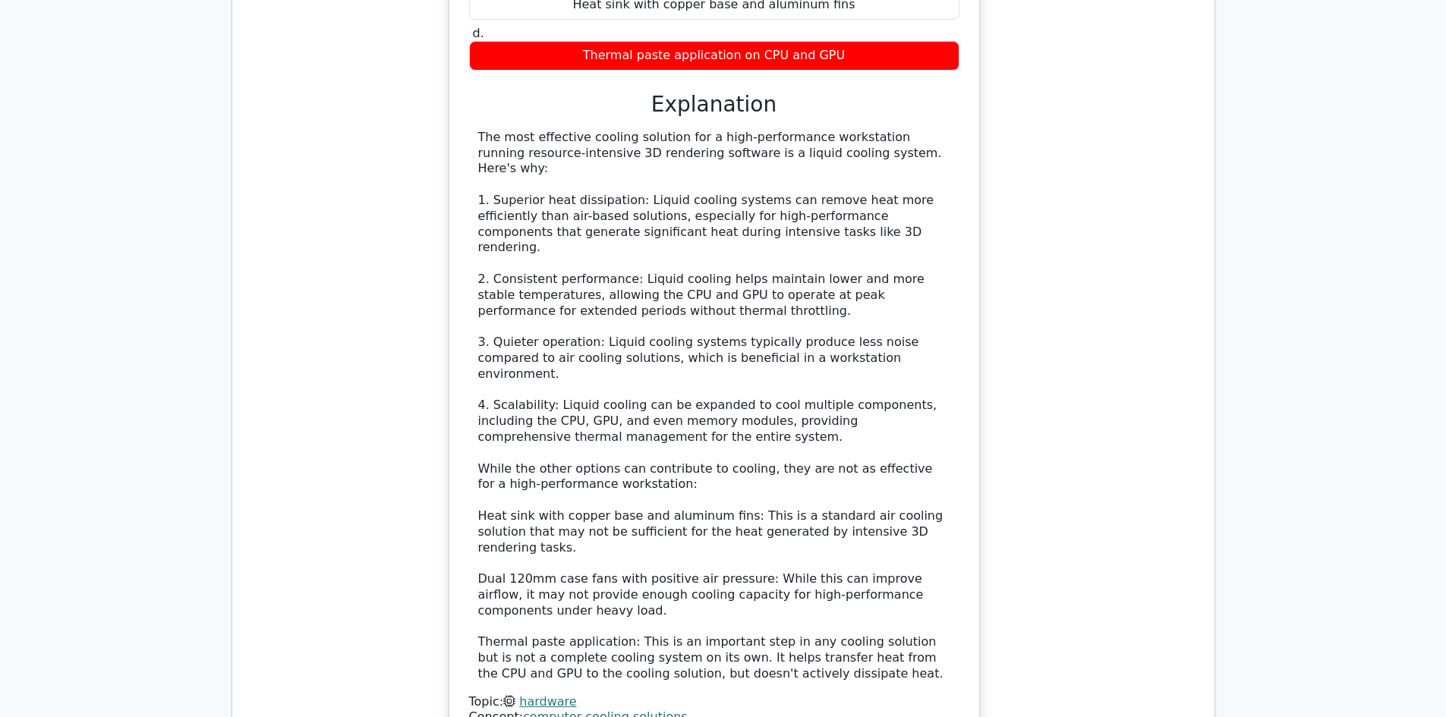
scroll to position [8879, 0]
